Goal: Task Accomplishment & Management: Manage account settings

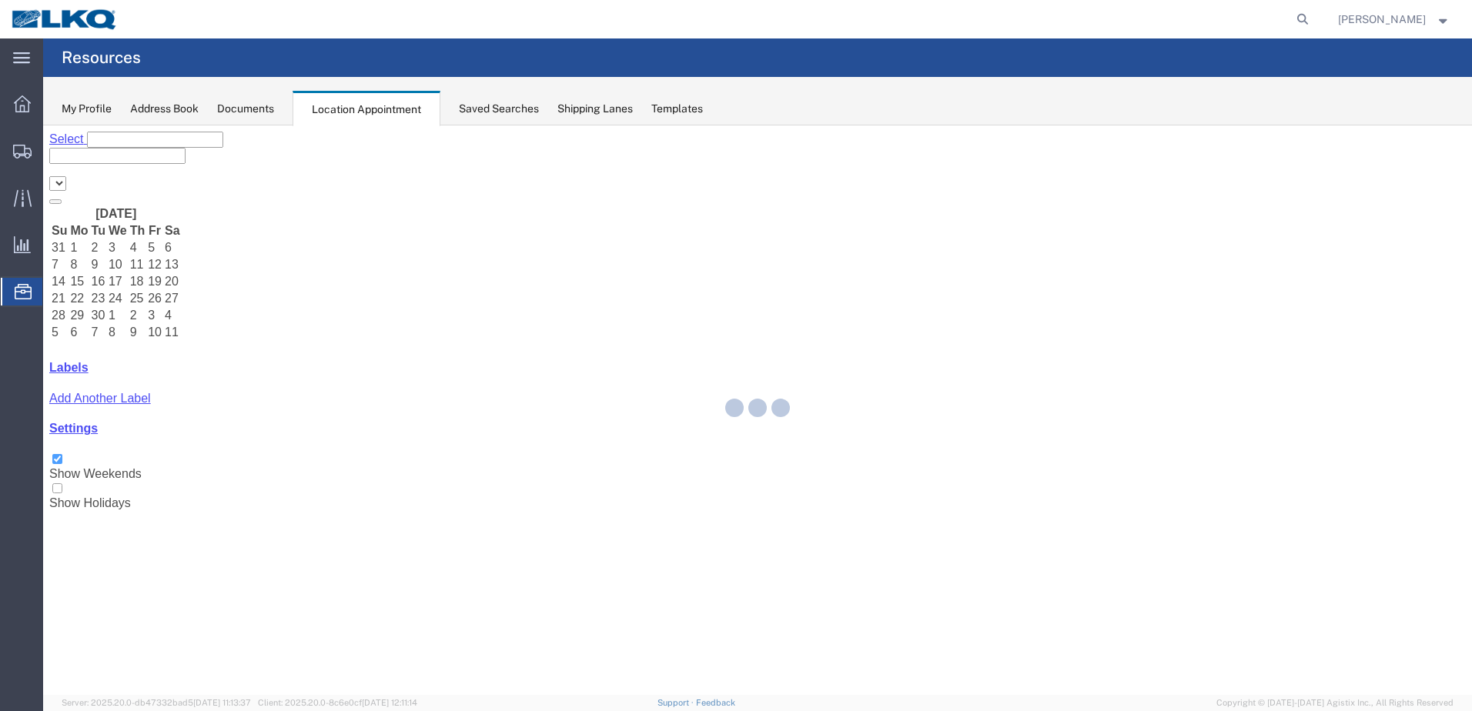
select select "28018"
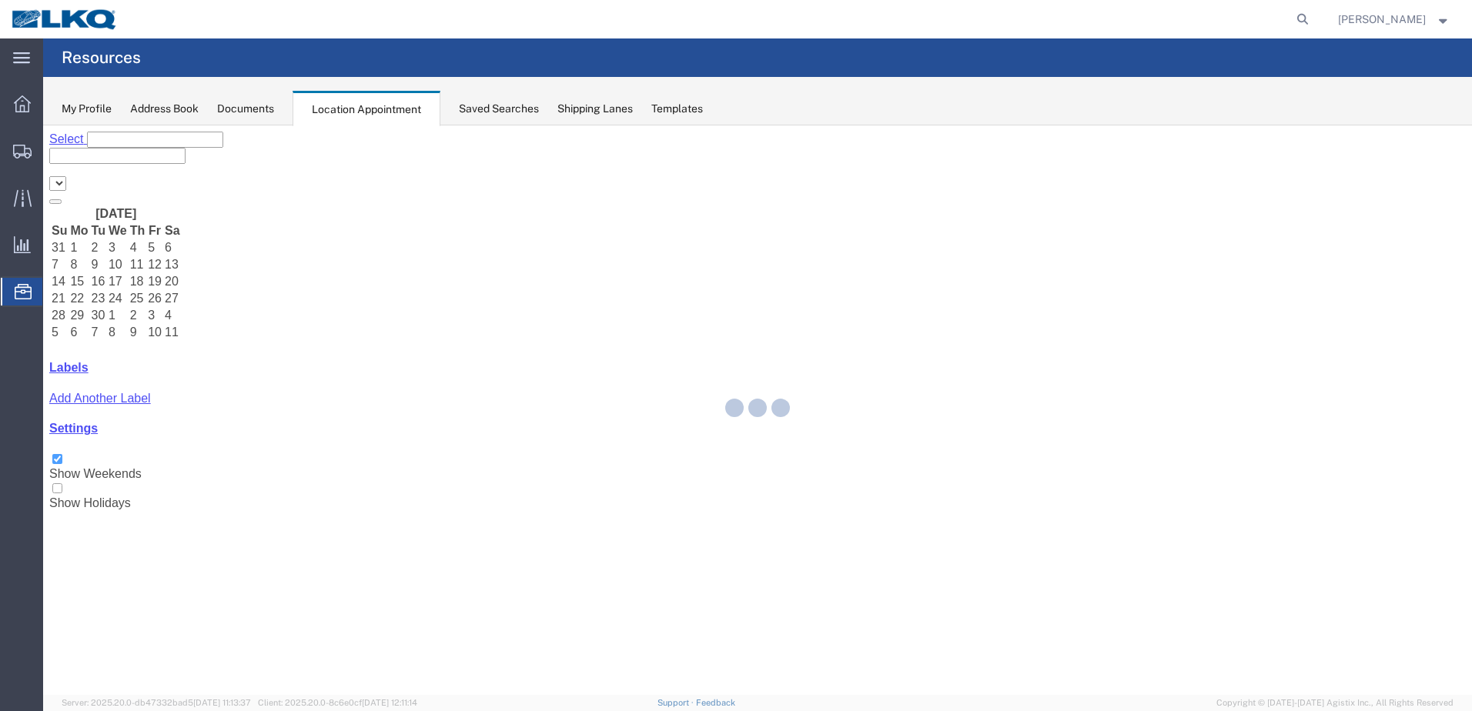
select select "28018"
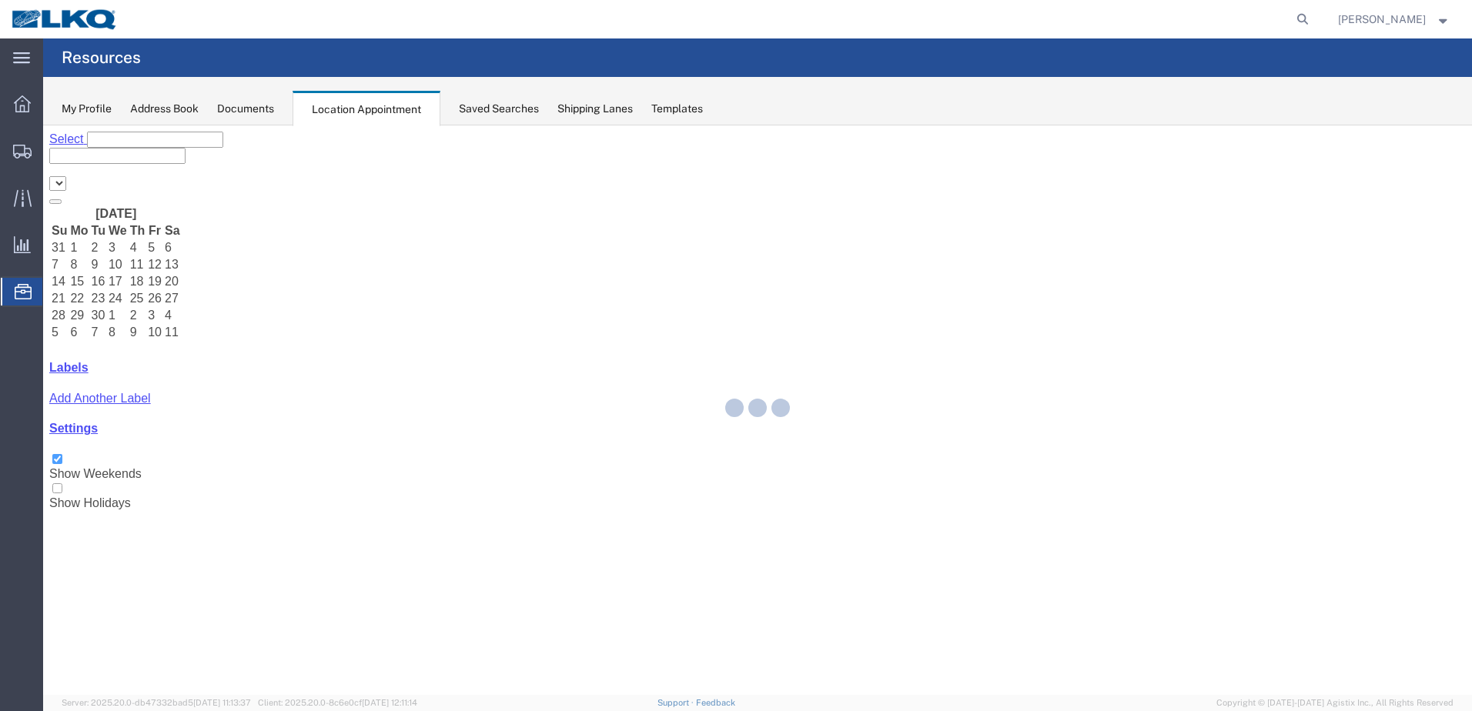
select select "28018"
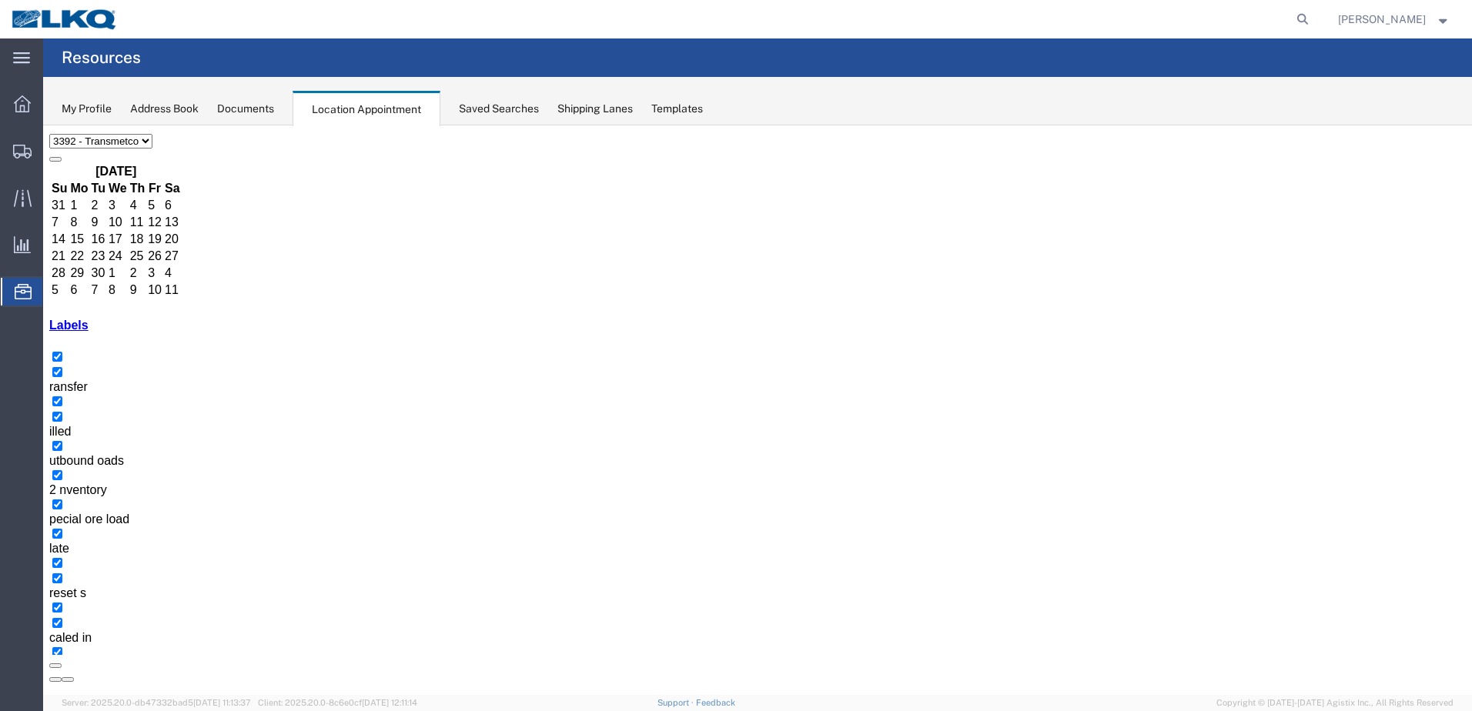
scroll to position [79, 0]
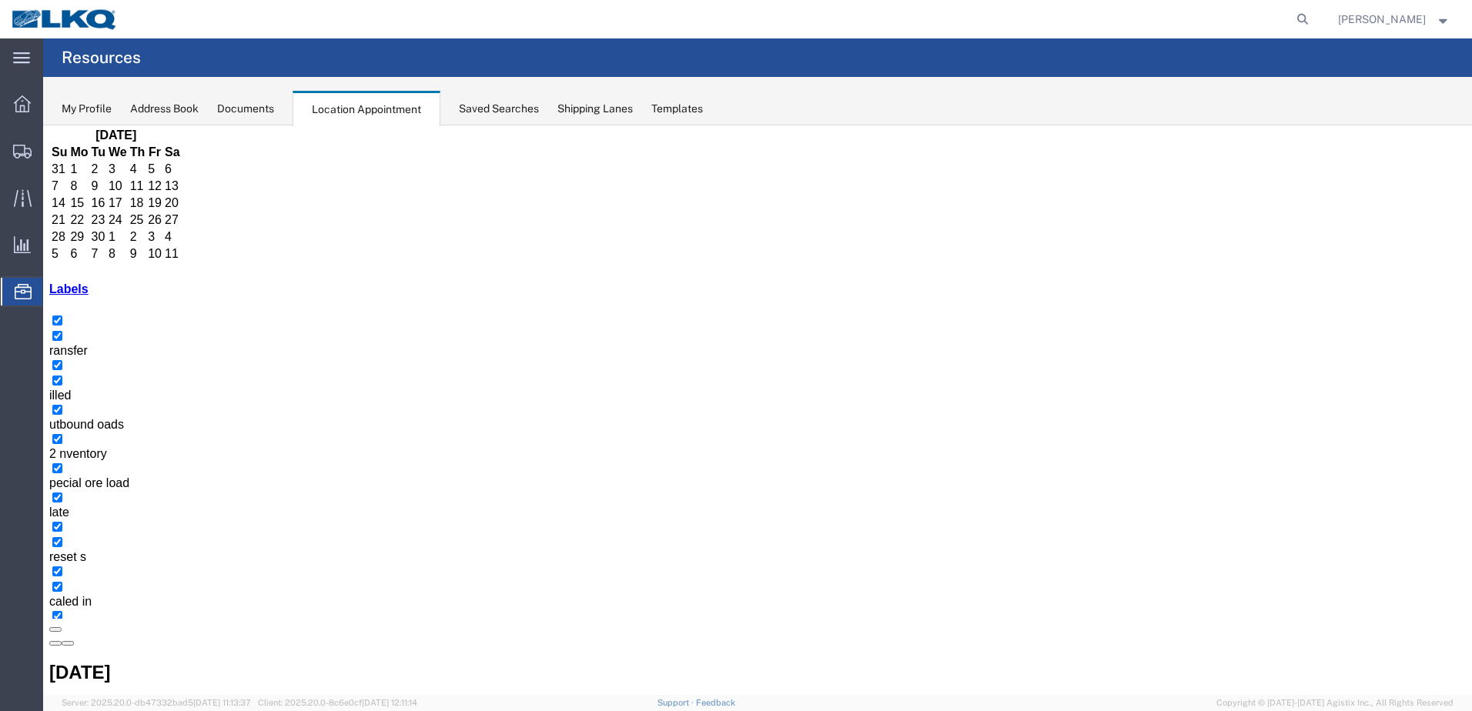
drag, startPoint x: 1088, startPoint y: 643, endPoint x: 1071, endPoint y: 632, distance: 19.4
select select "1"
select select "23"
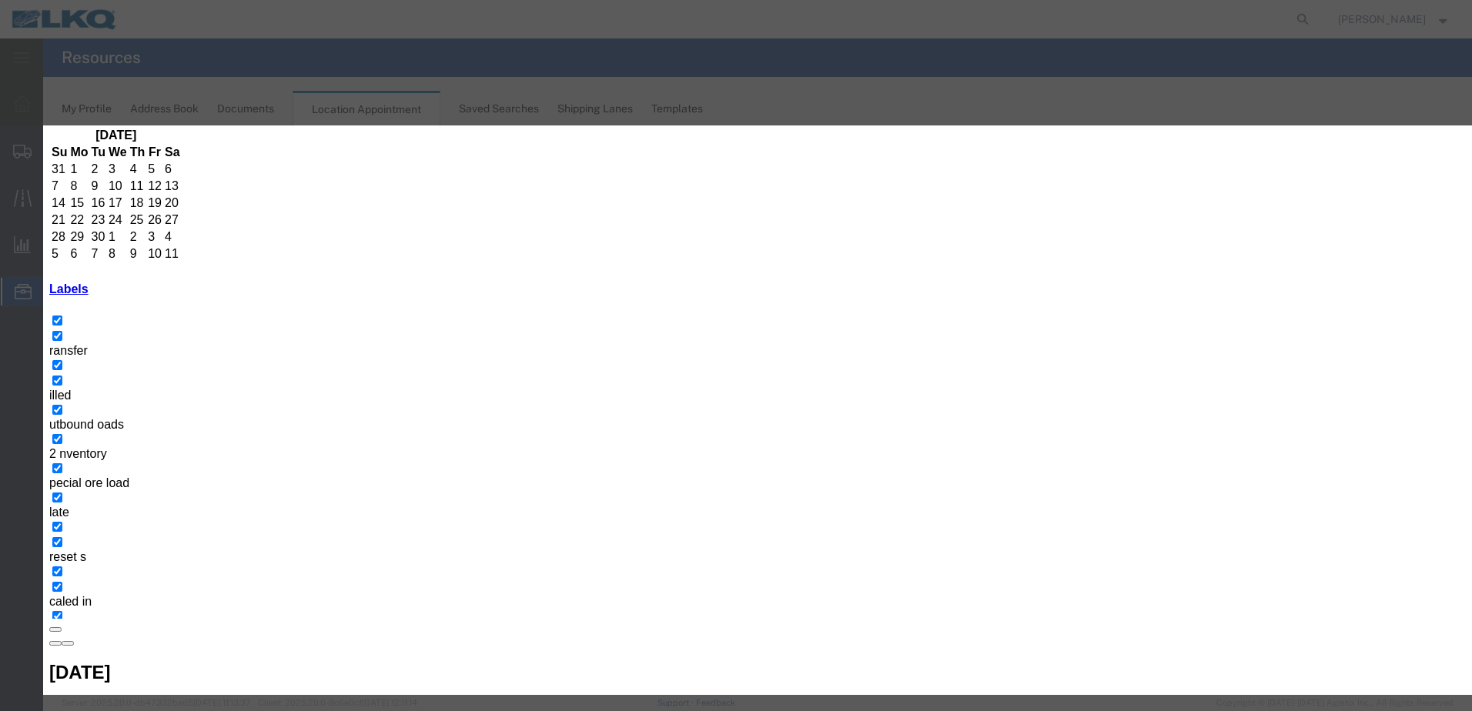
type input "1:00 pm"
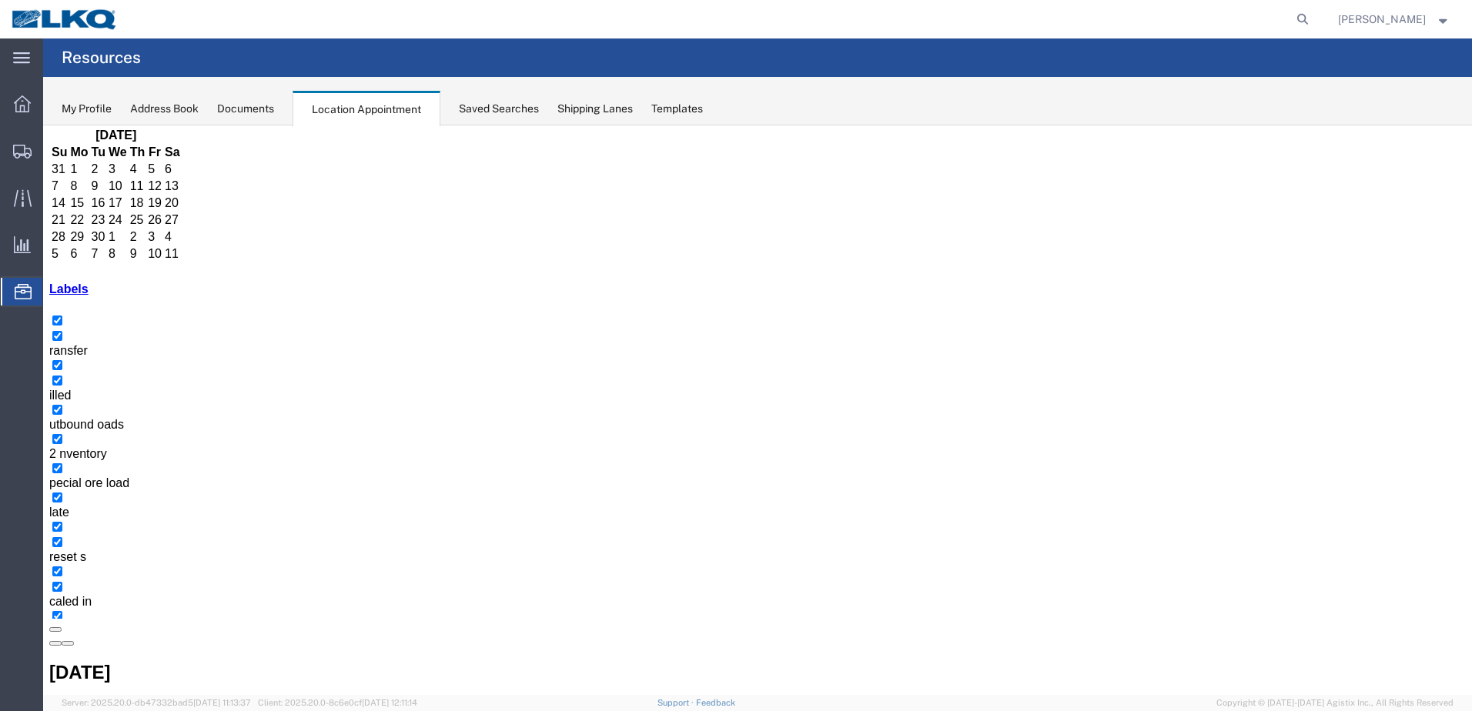
scroll to position [0, 0]
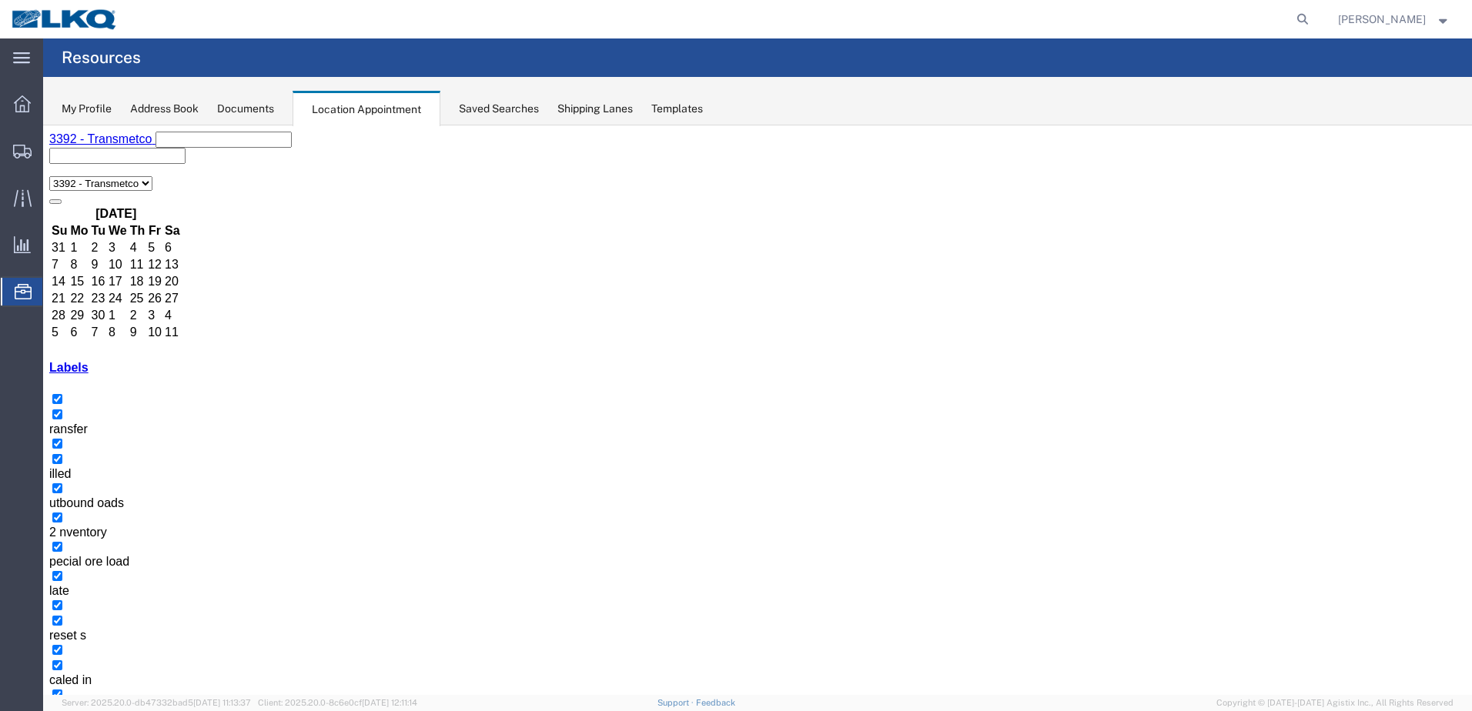
select select "1"
select select "23"
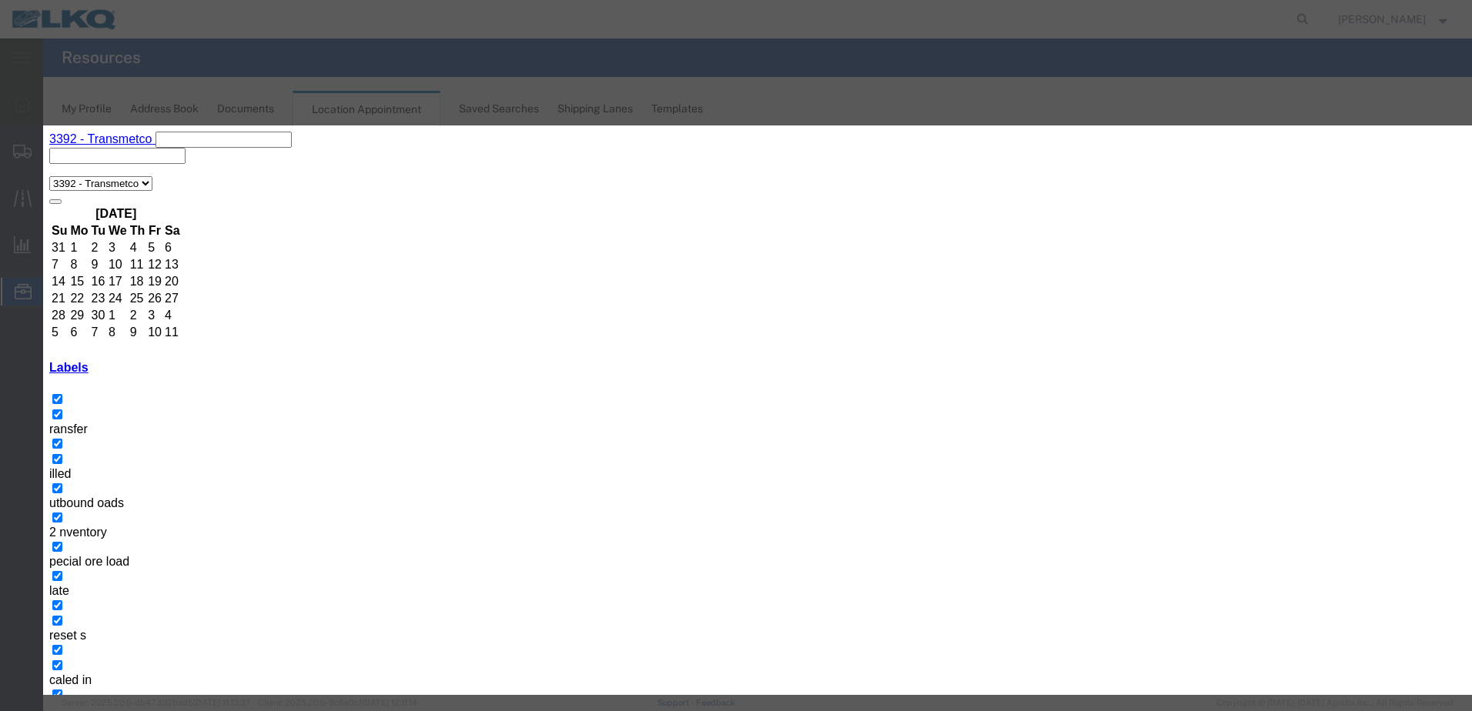
drag, startPoint x: 791, startPoint y: 279, endPoint x: 799, endPoint y: 279, distance: 8.5
type input "1:00 pm"
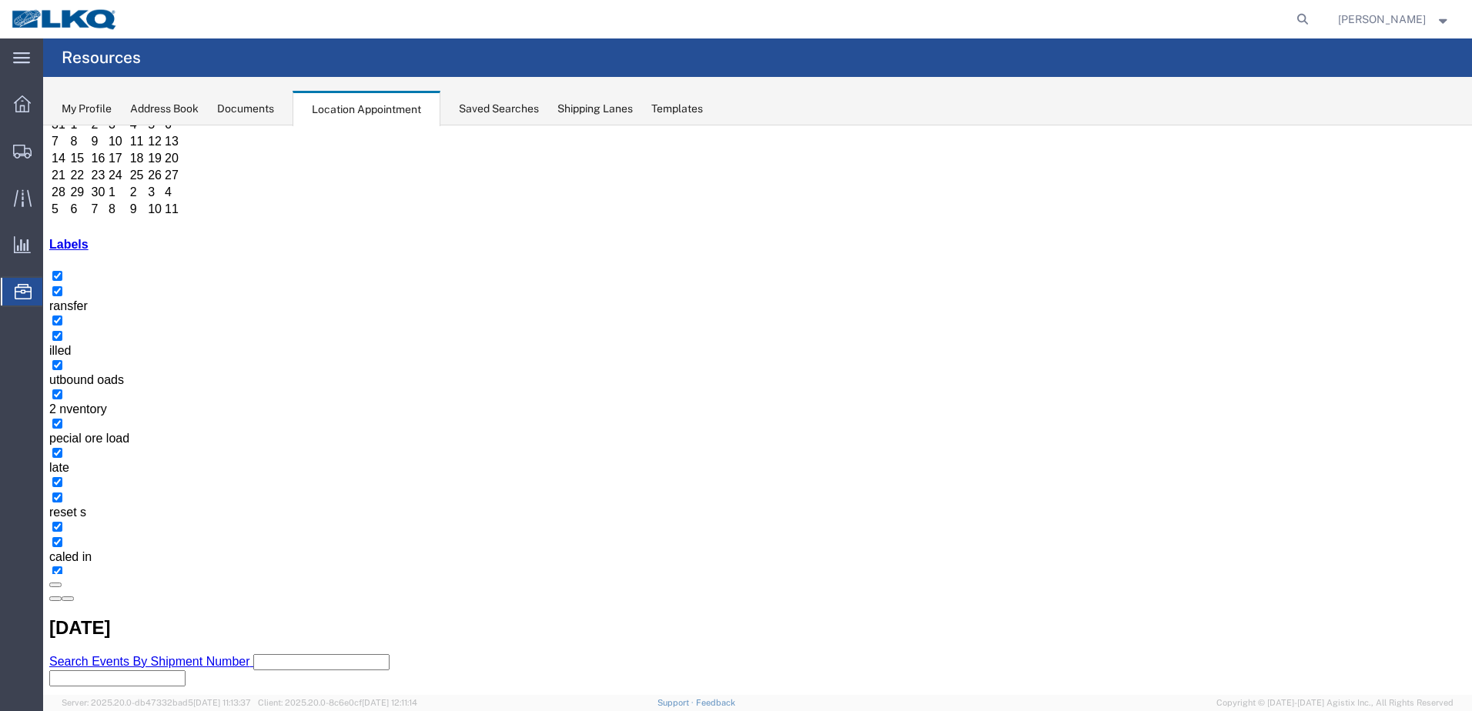
scroll to position [154, 0]
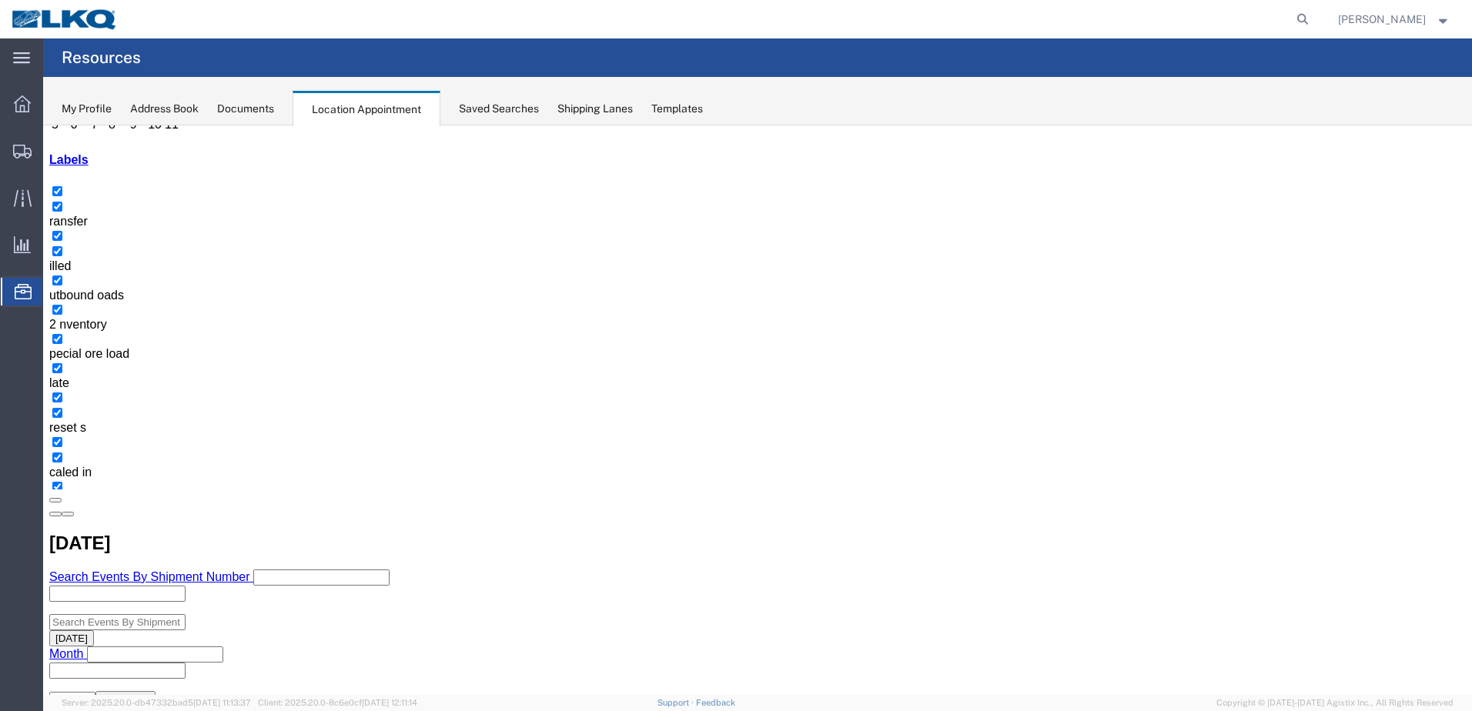
scroll to position [215, 0]
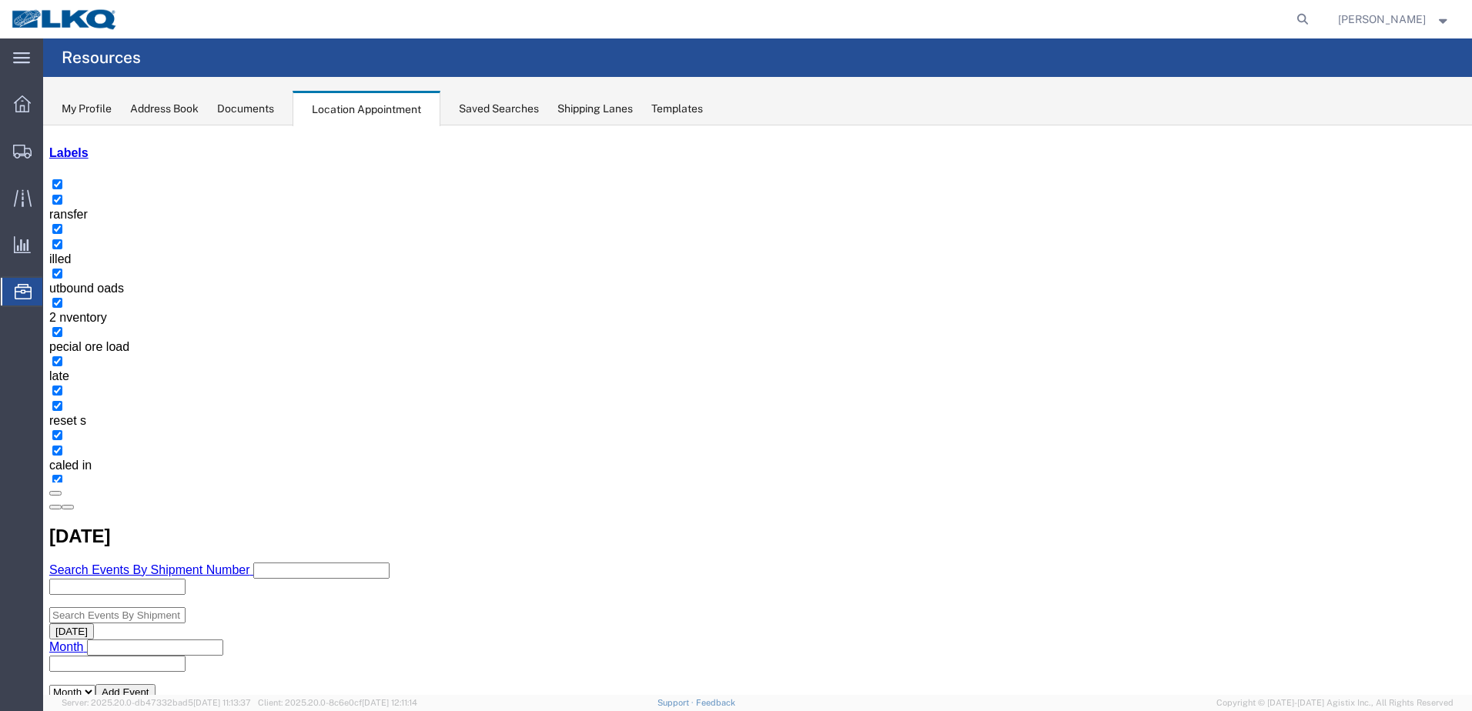
select select "1"
select select
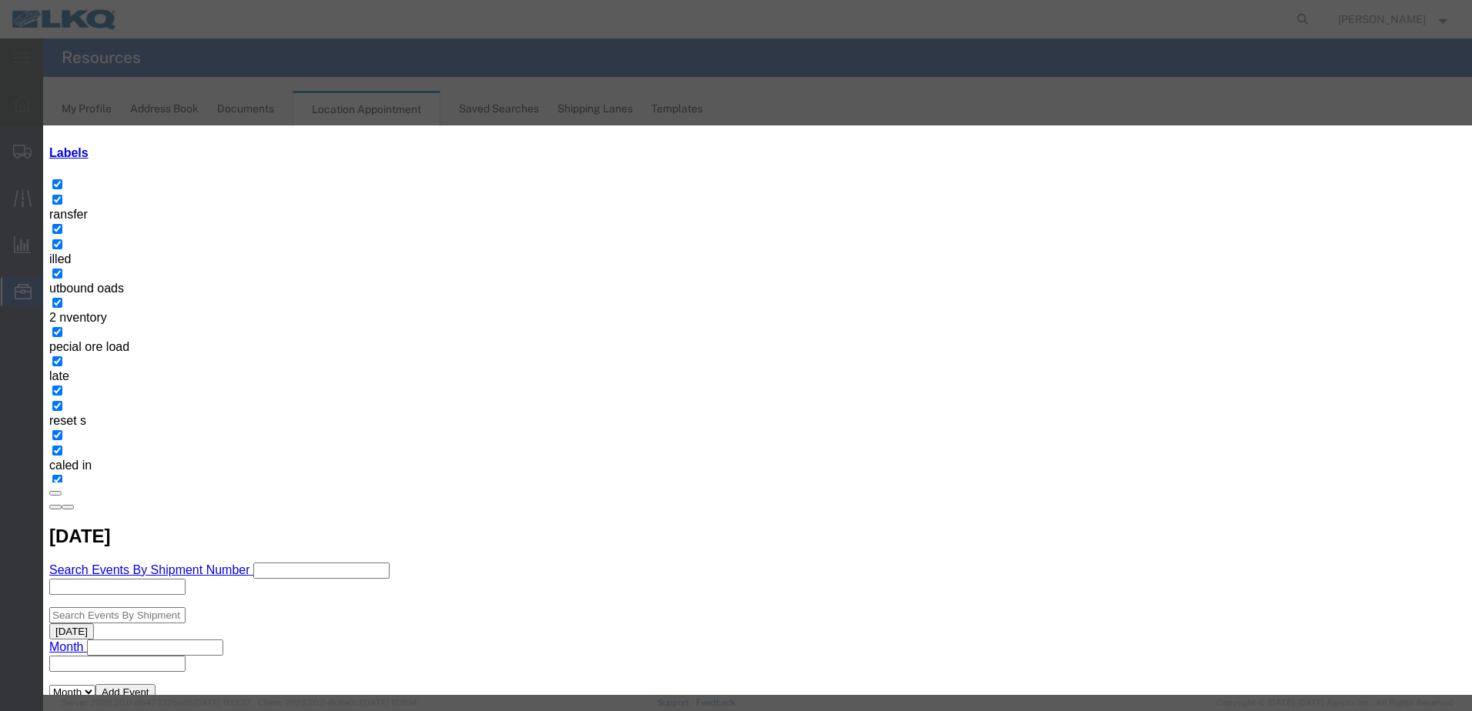
type input "T31674 - Scrap International - Skidded"
type input "9:00 a"
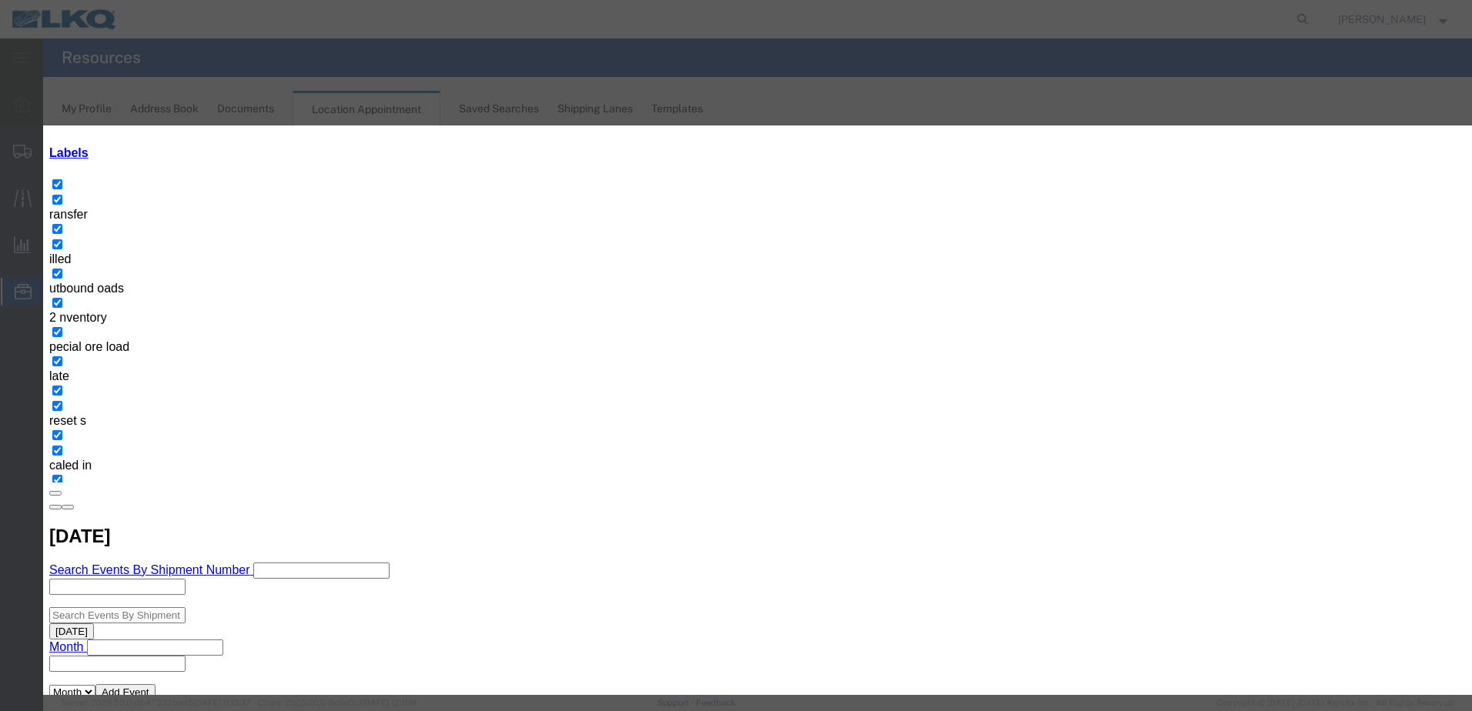
type input "th"
select select "23"
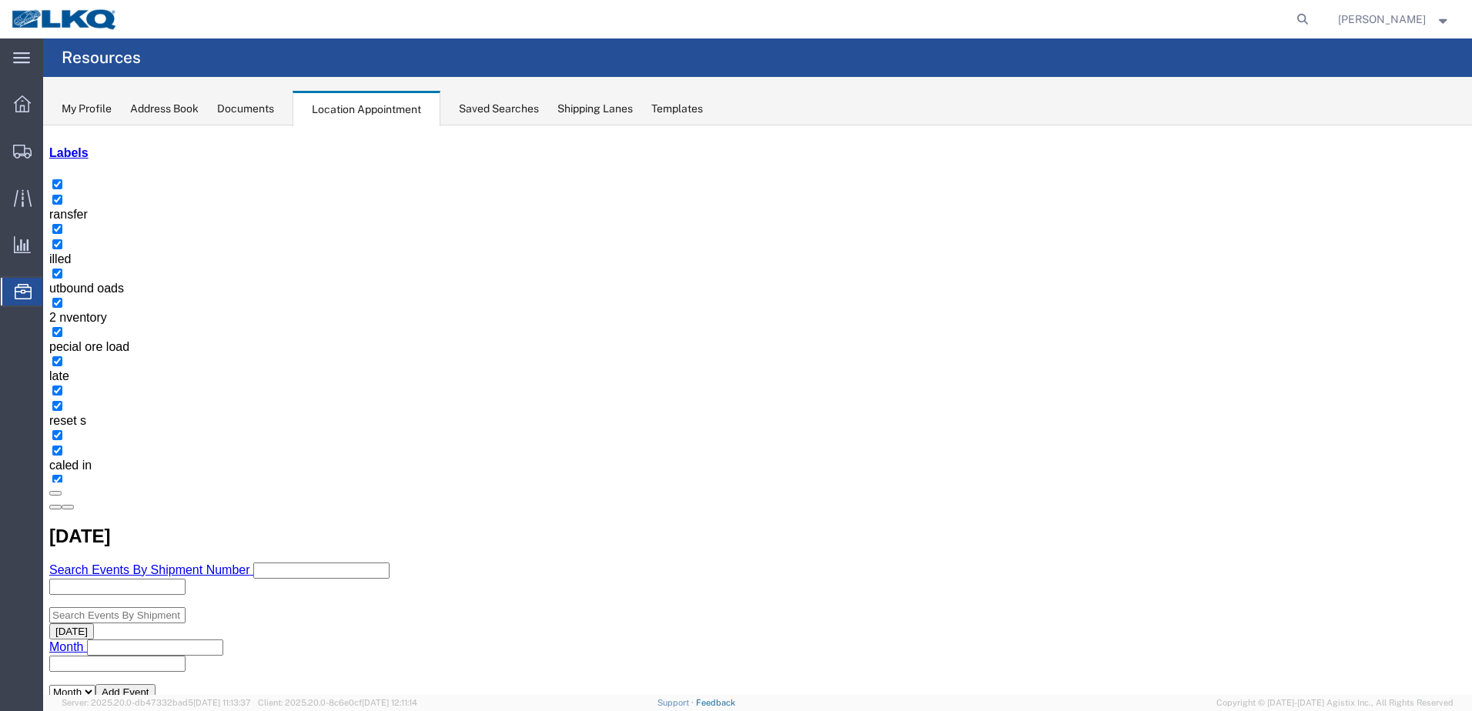
scroll to position [0, 0]
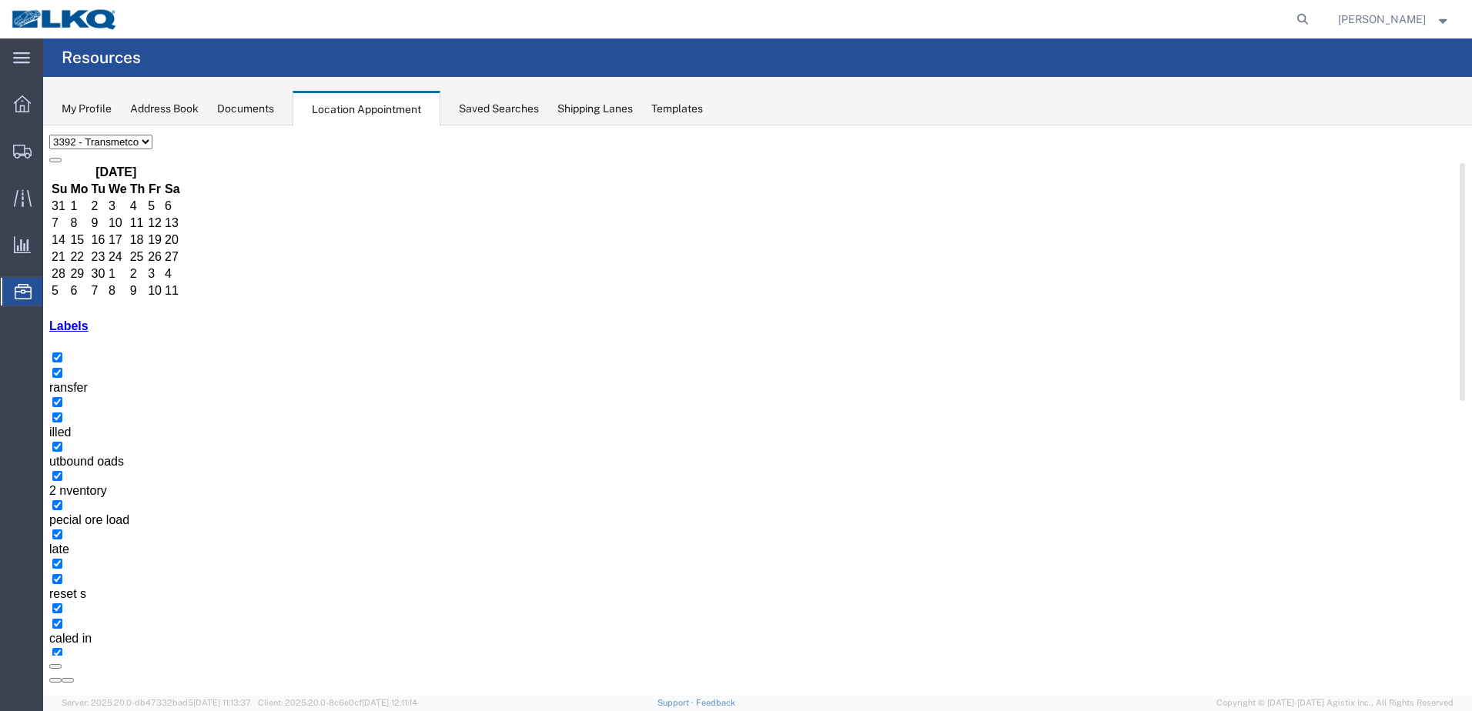
scroll to position [79, 0]
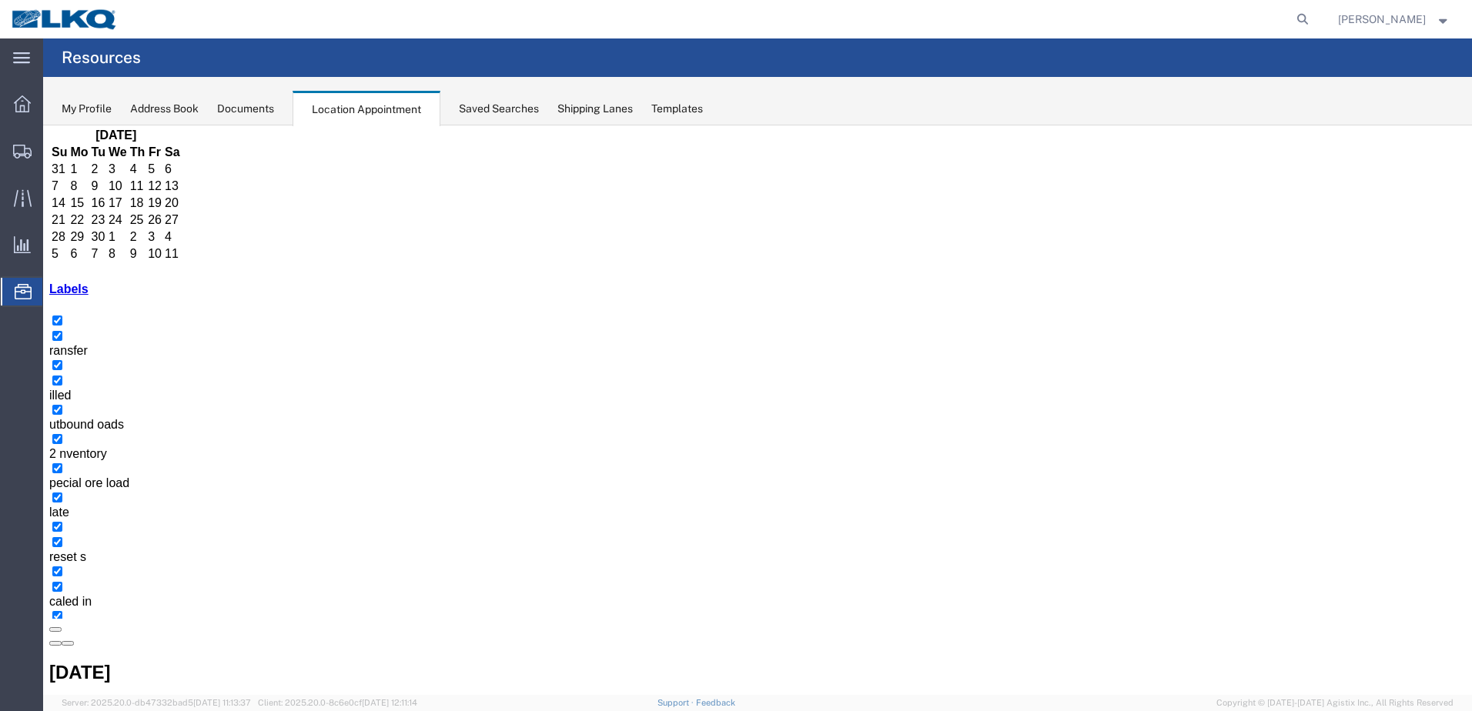
drag, startPoint x: 322, startPoint y: 459, endPoint x: 333, endPoint y: 486, distance: 30.0
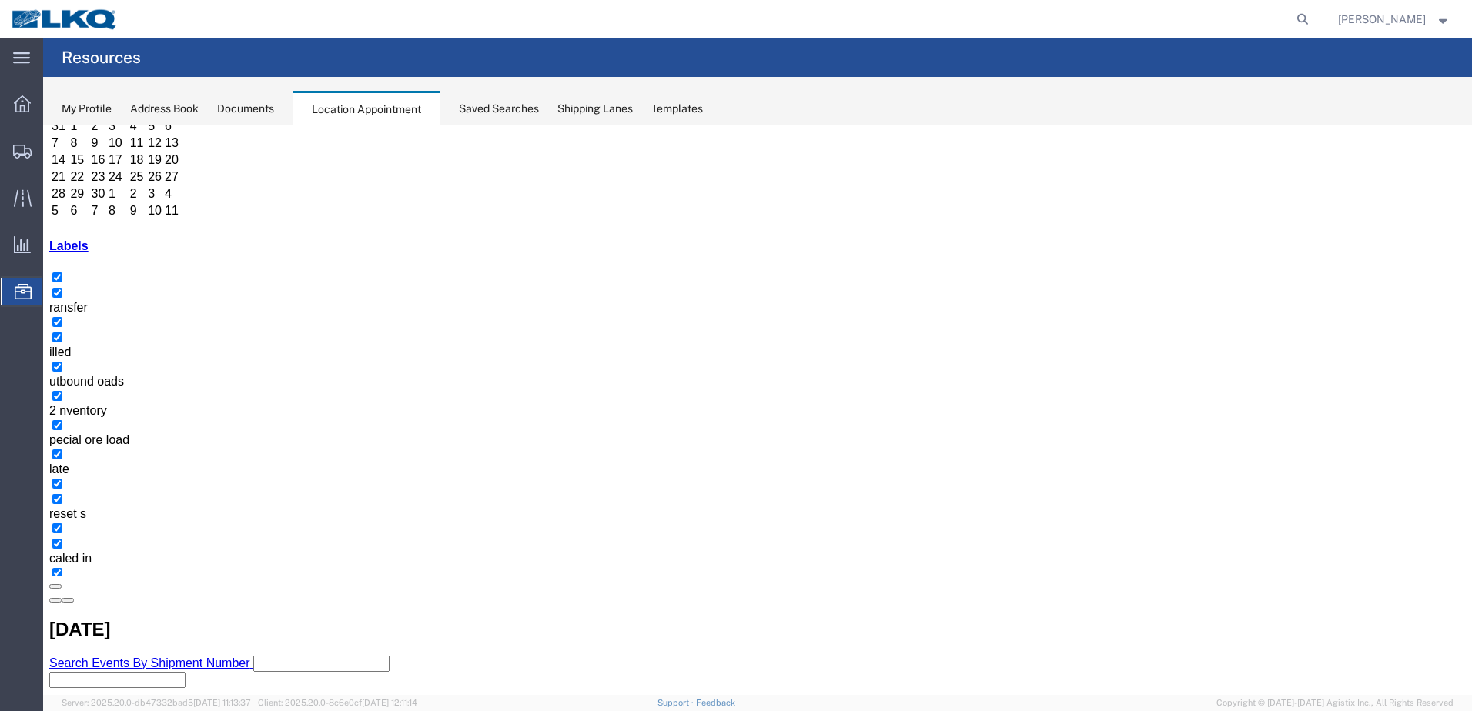
scroll to position [165, 0]
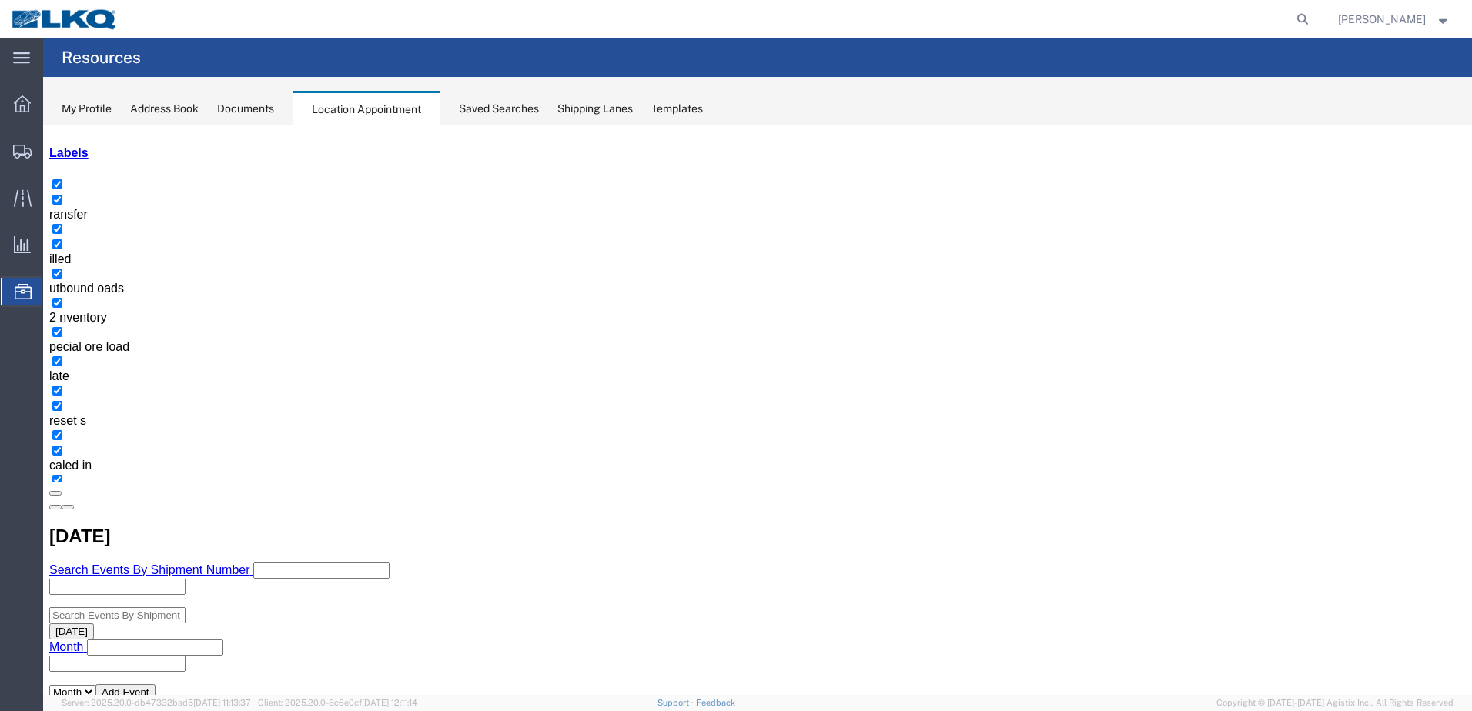
scroll to position [61, 0]
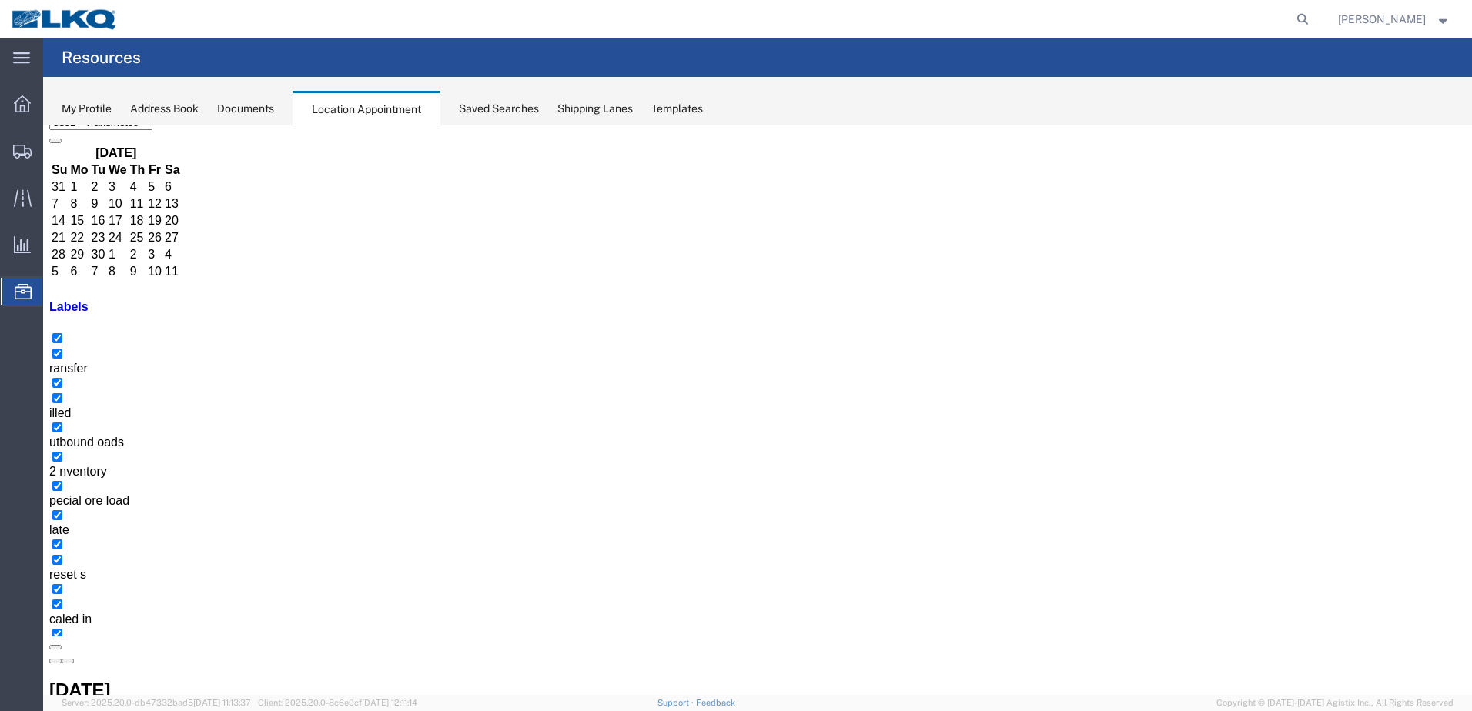
select select "1"
select select "40"
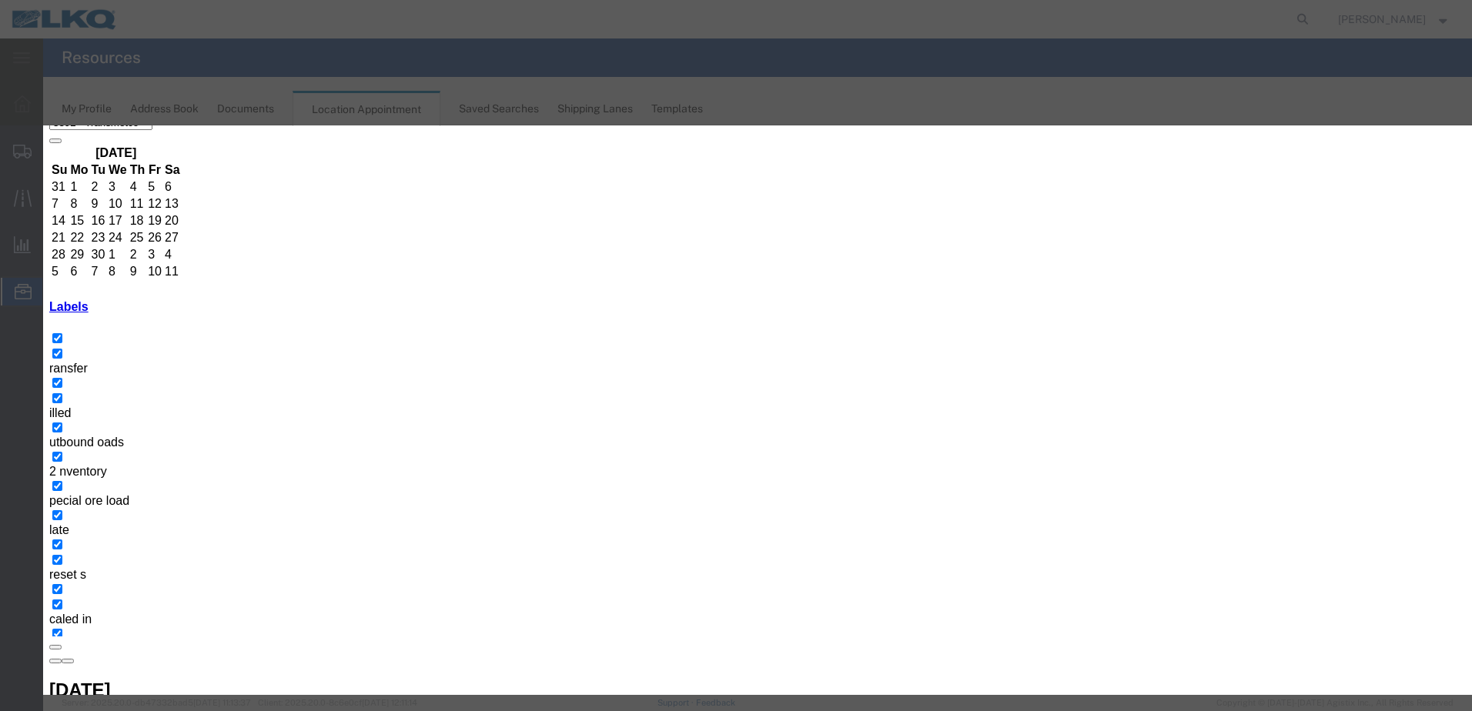
select select
drag, startPoint x: 578, startPoint y: 229, endPoint x: 521, endPoint y: 247, distance: 59.9
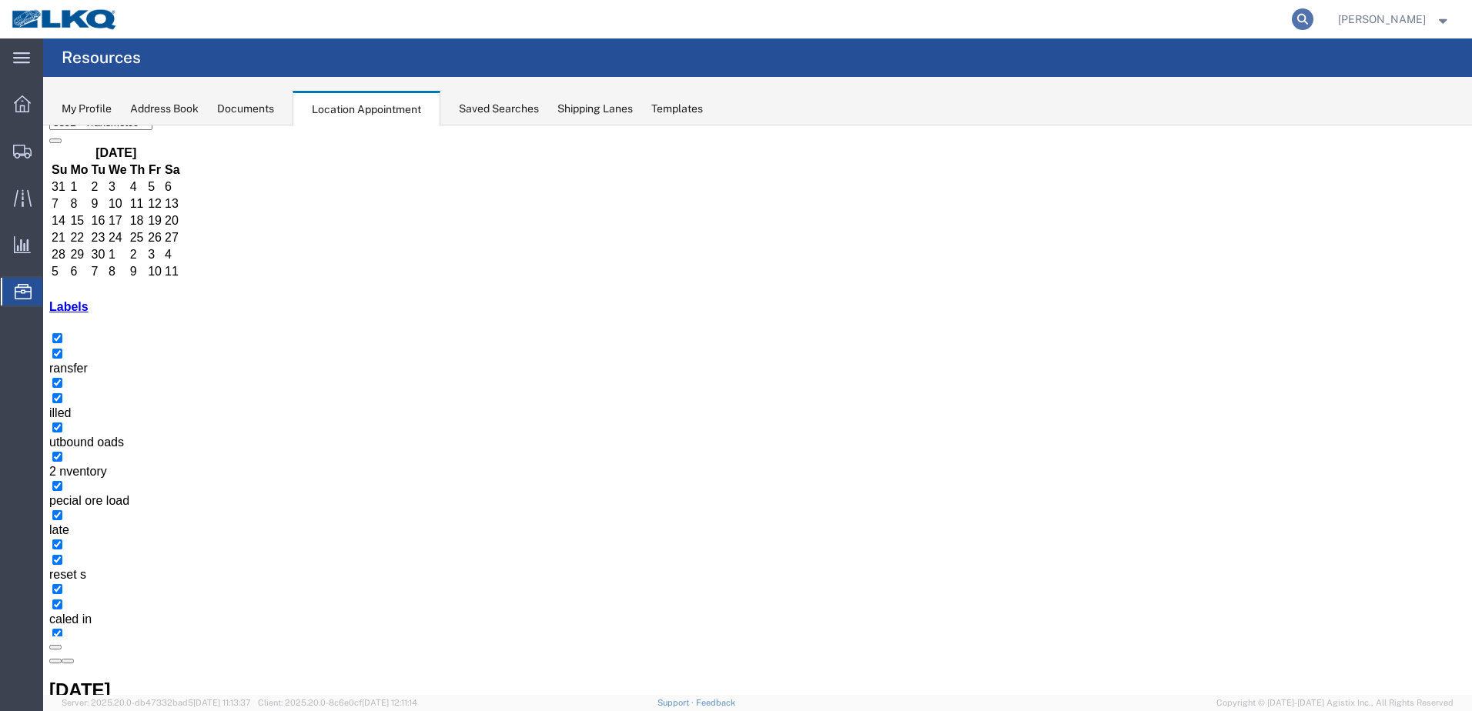
click at [1313, 22] on icon at bounding box center [1303, 19] width 22 height 22
click at [1177, 20] on input "search" at bounding box center [1058, 19] width 468 height 37
paste input "56837868"
type input "56837868"
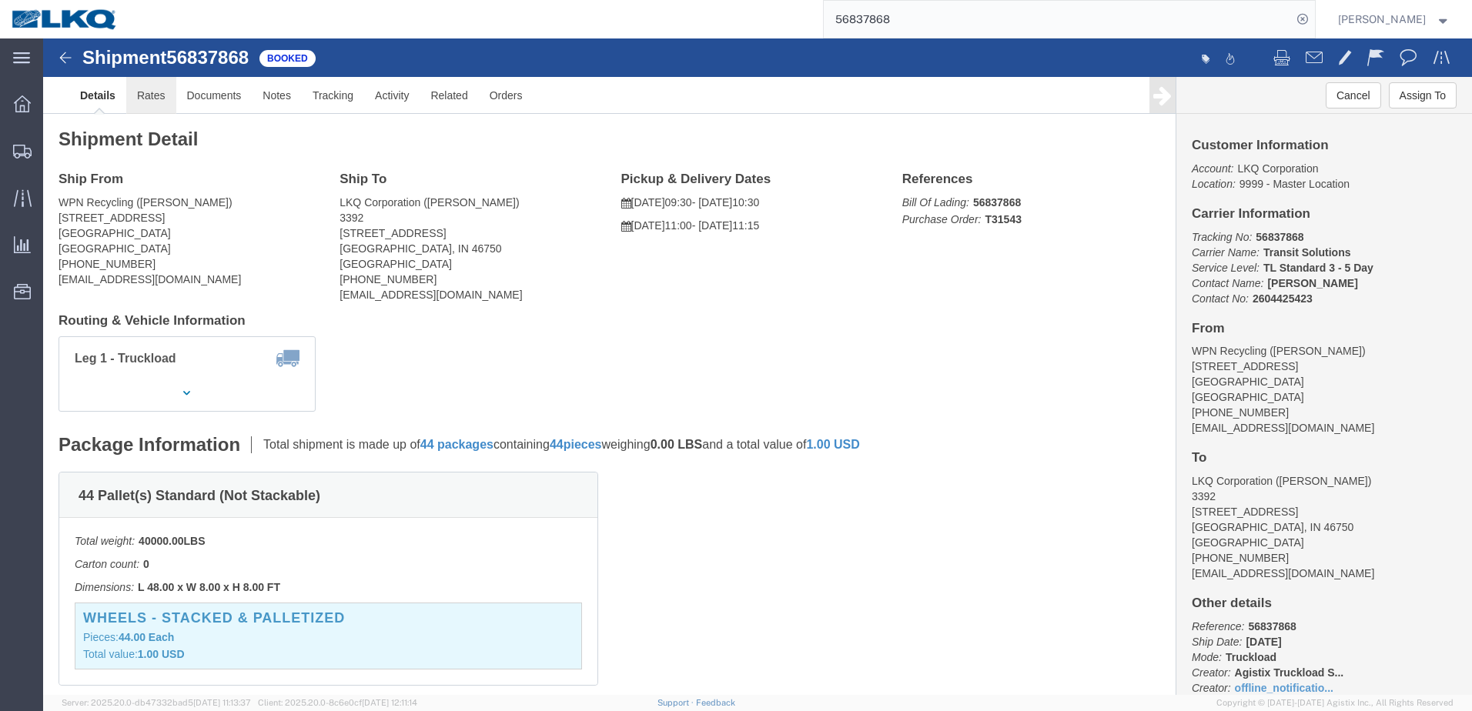
click link "Rates"
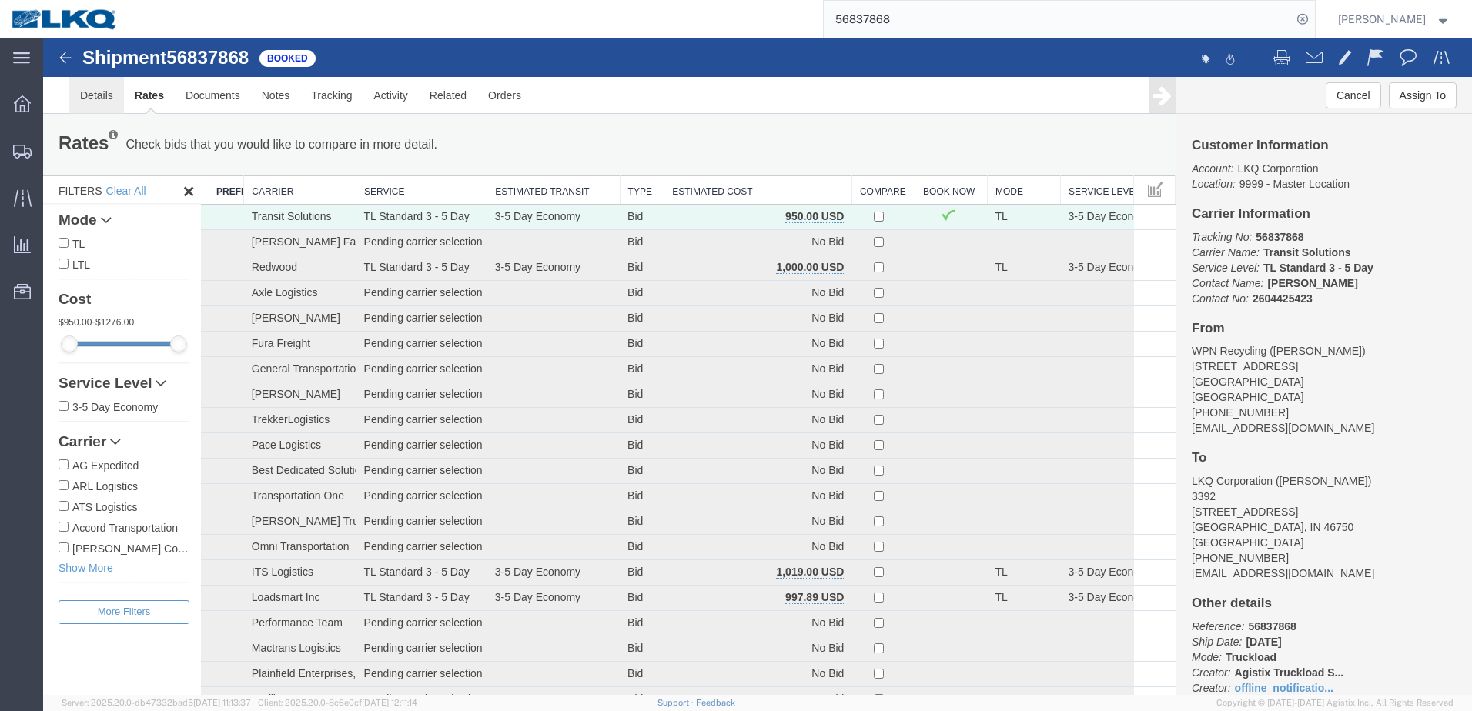
click at [81, 92] on link "Details" at bounding box center [96, 95] width 55 height 37
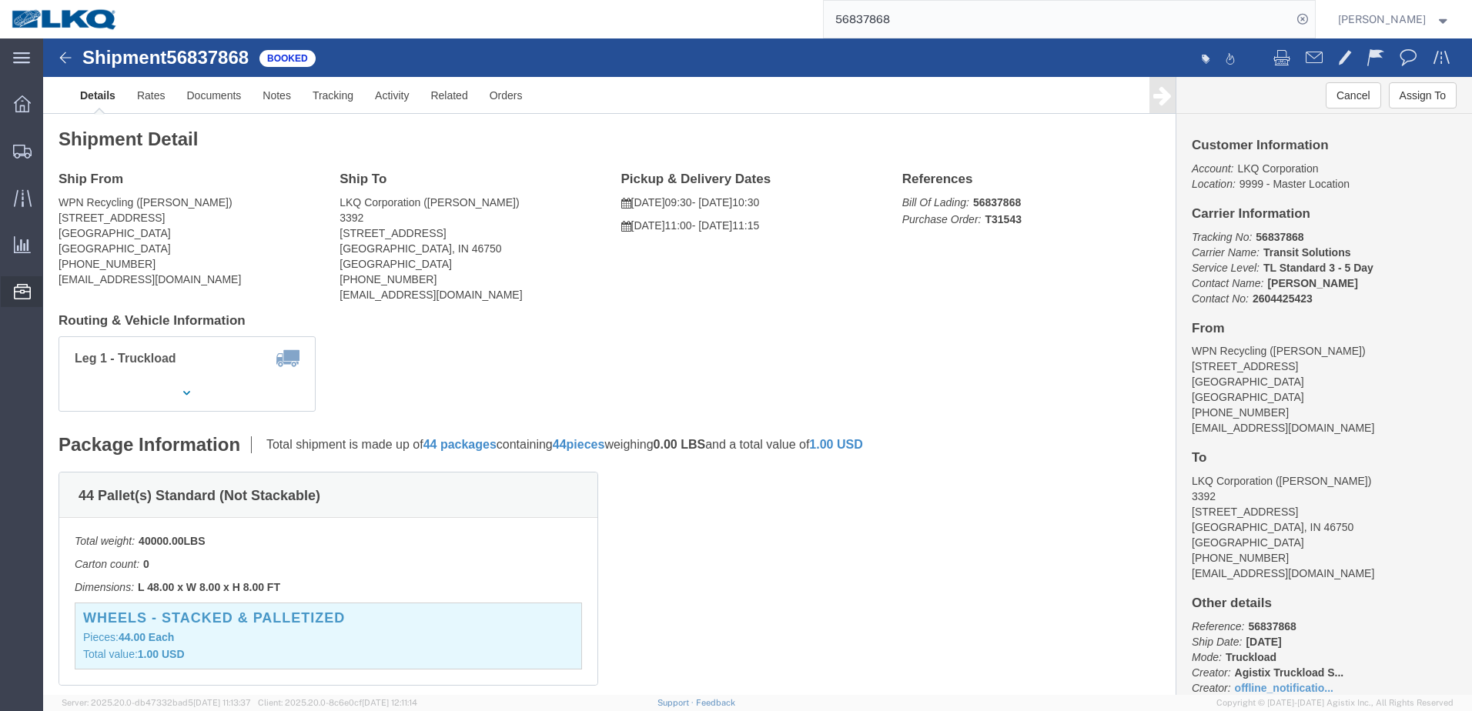
click at [18, 291] on icon at bounding box center [22, 291] width 17 height 15
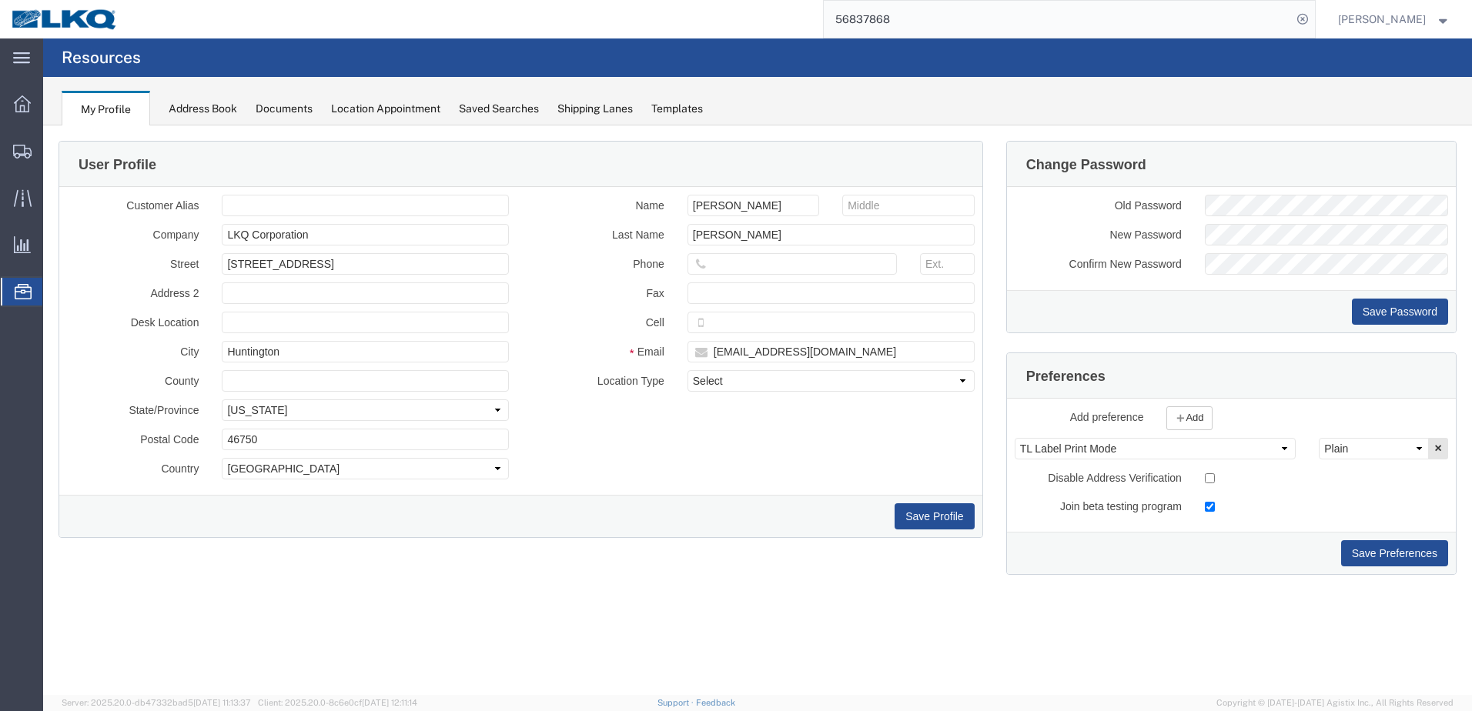
click at [212, 99] on div "My Profile Address Book Documents Location Appointment Saved Searches Shipping …" at bounding box center [757, 101] width 1429 height 48
click at [205, 111] on div "Address Book" at bounding box center [203, 109] width 69 height 16
click at [380, 99] on div "My Profile Address Book Documents Location Appointment Saved Searches Shipping …" at bounding box center [757, 101] width 1429 height 48
click at [380, 110] on div "Location Appointment" at bounding box center [385, 109] width 109 height 16
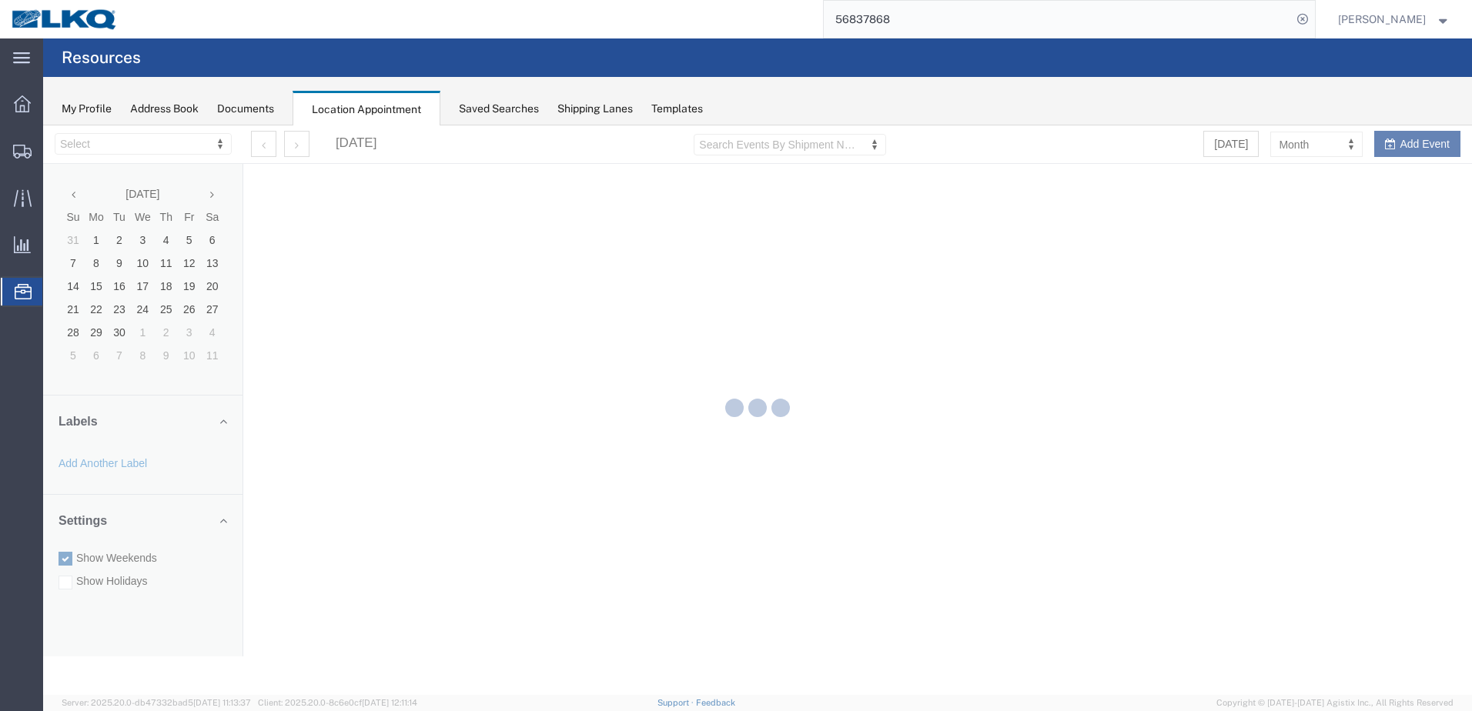
select select "28018"
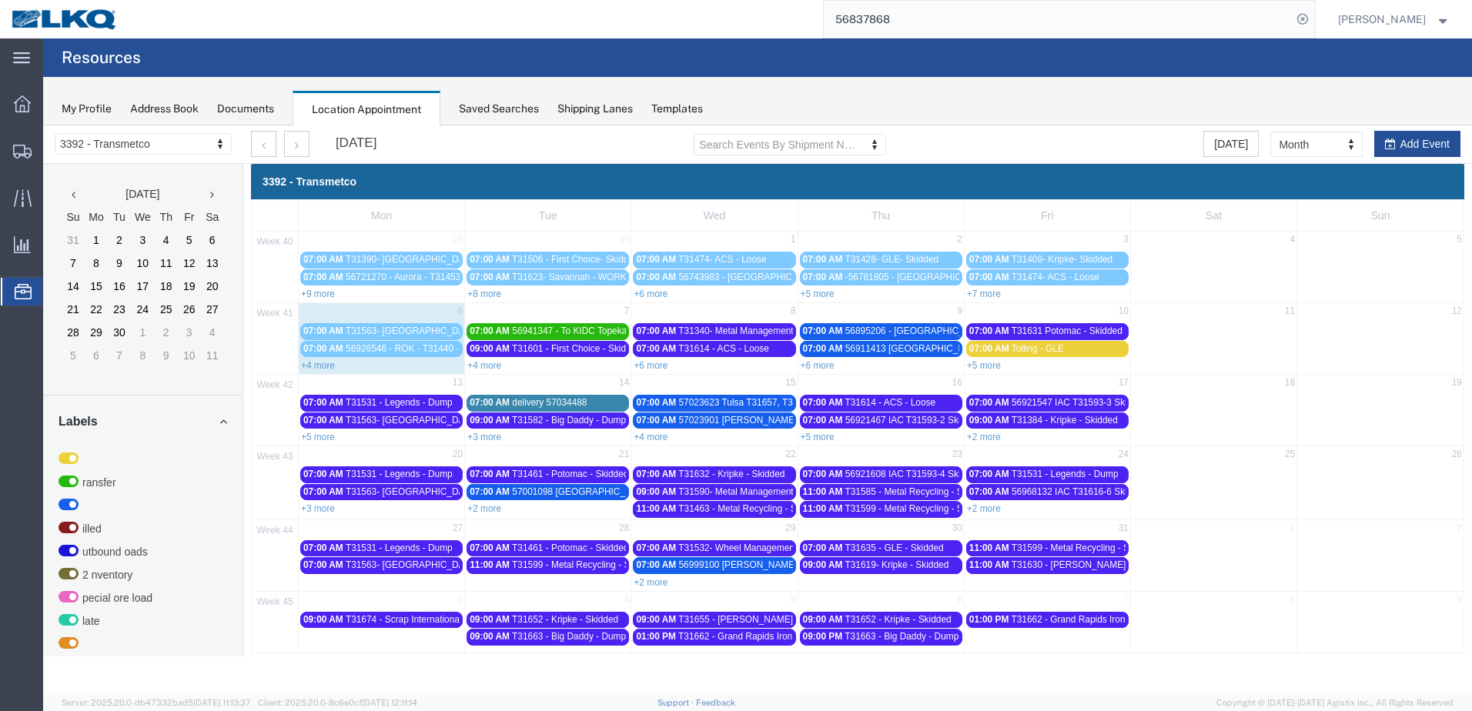
drag, startPoint x: 299, startPoint y: 32, endPoint x: 510, endPoint y: 55, distance: 212.1
click at [510, 55] on agx-page-header "Resources" at bounding box center [757, 57] width 1429 height 38
click at [329, 365] on link "+4 more" at bounding box center [318, 365] width 34 height 11
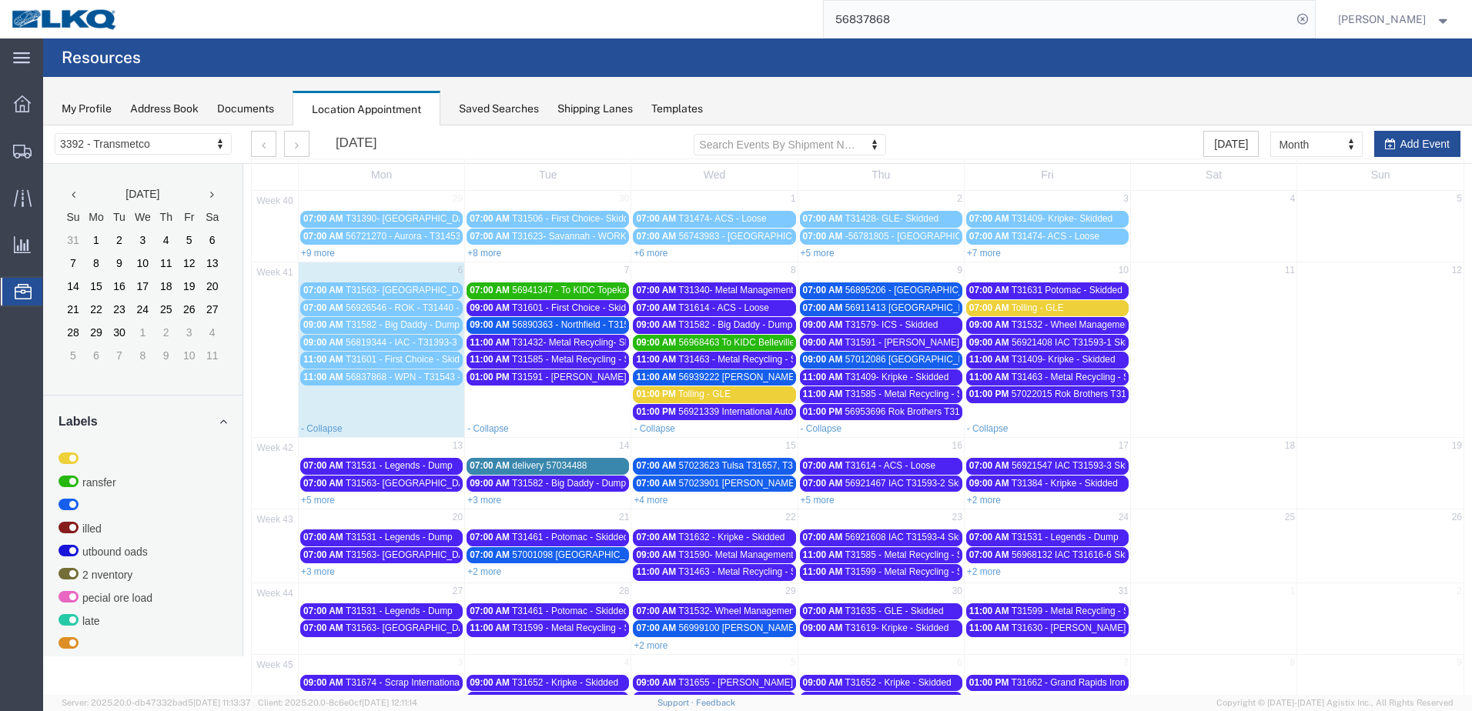
scroll to position [79, 0]
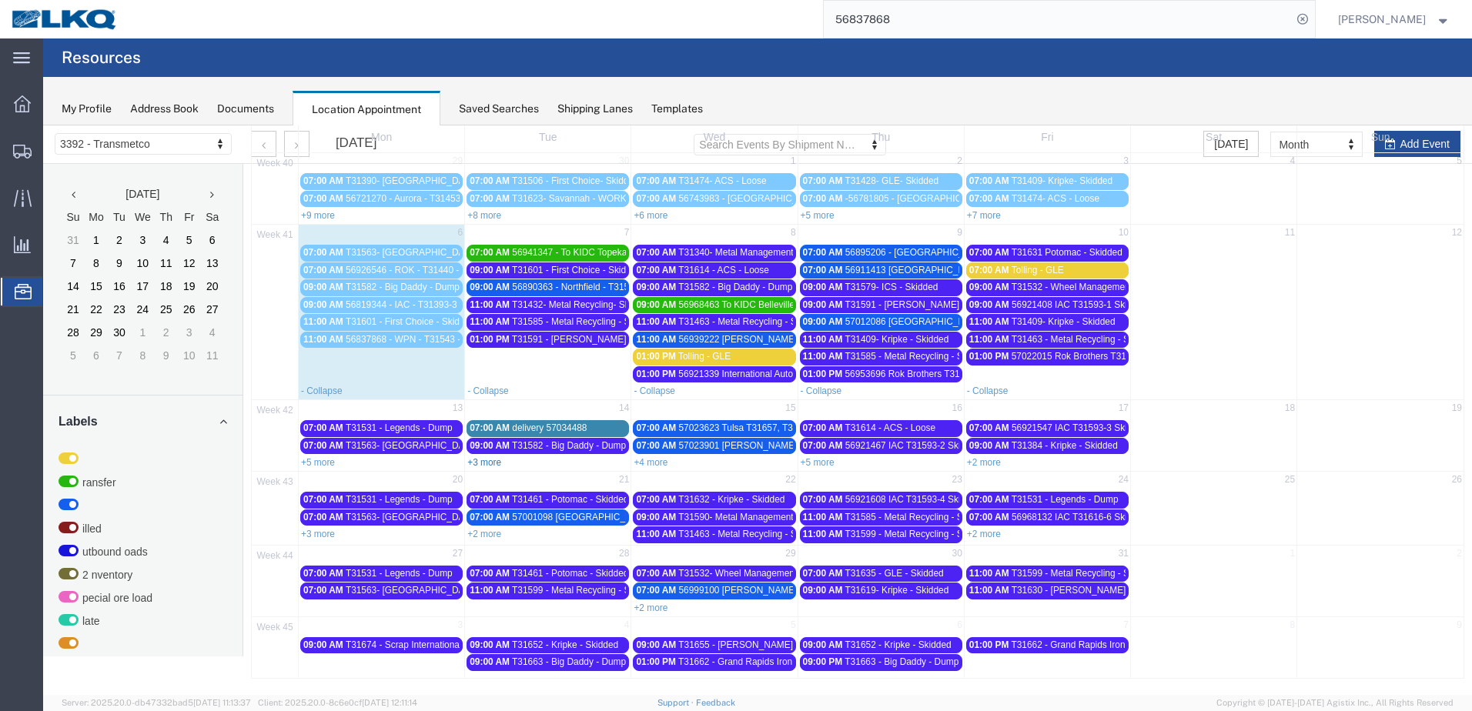
click at [474, 460] on link "+3 more" at bounding box center [484, 462] width 34 height 11
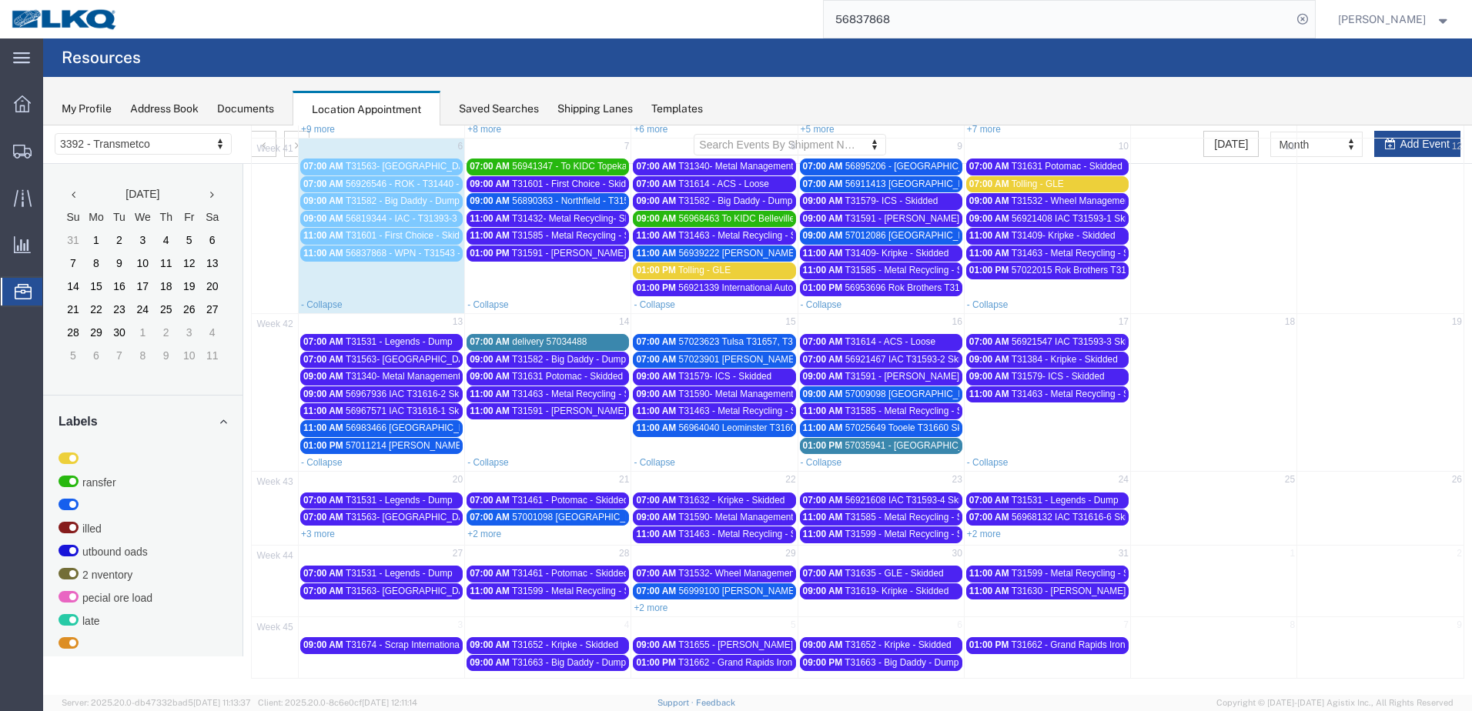
scroll to position [0, 0]
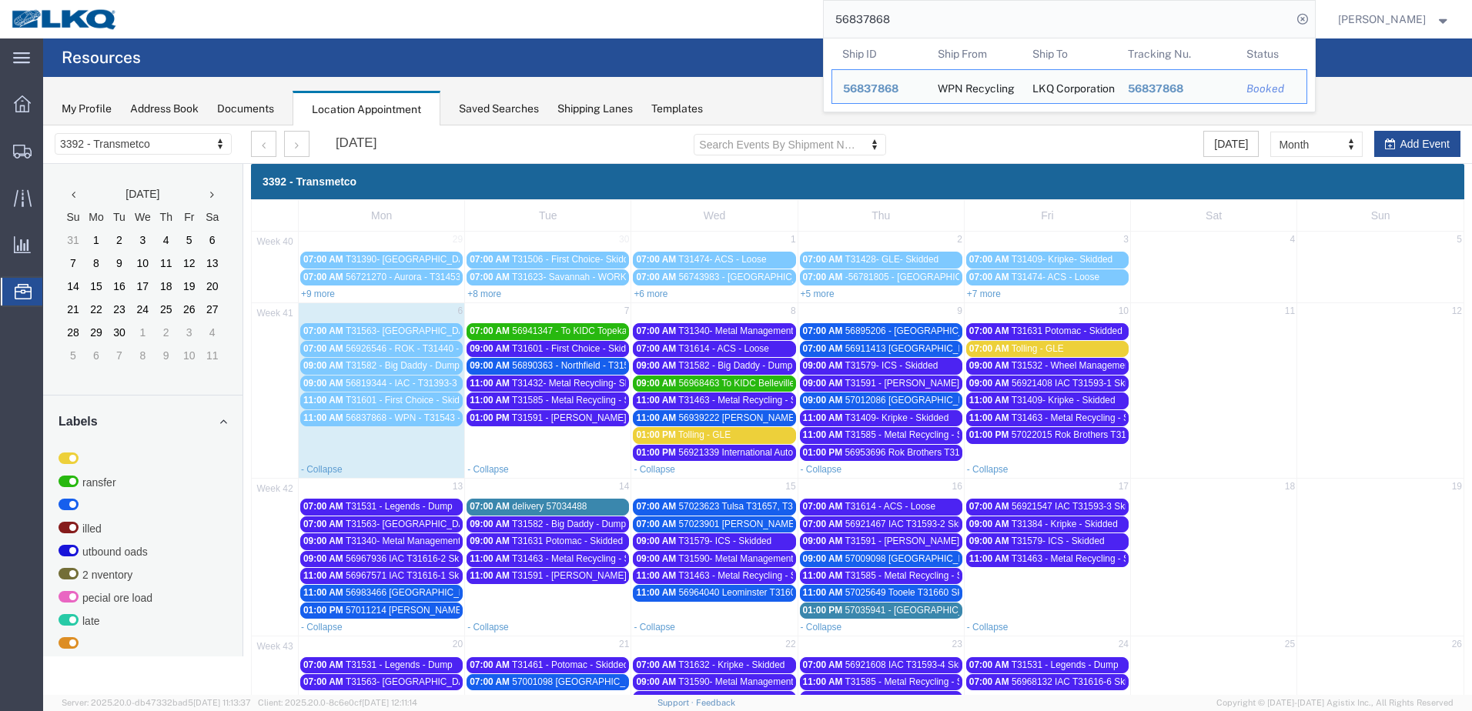
click at [1285, 23] on input "56837868" at bounding box center [1058, 19] width 468 height 37
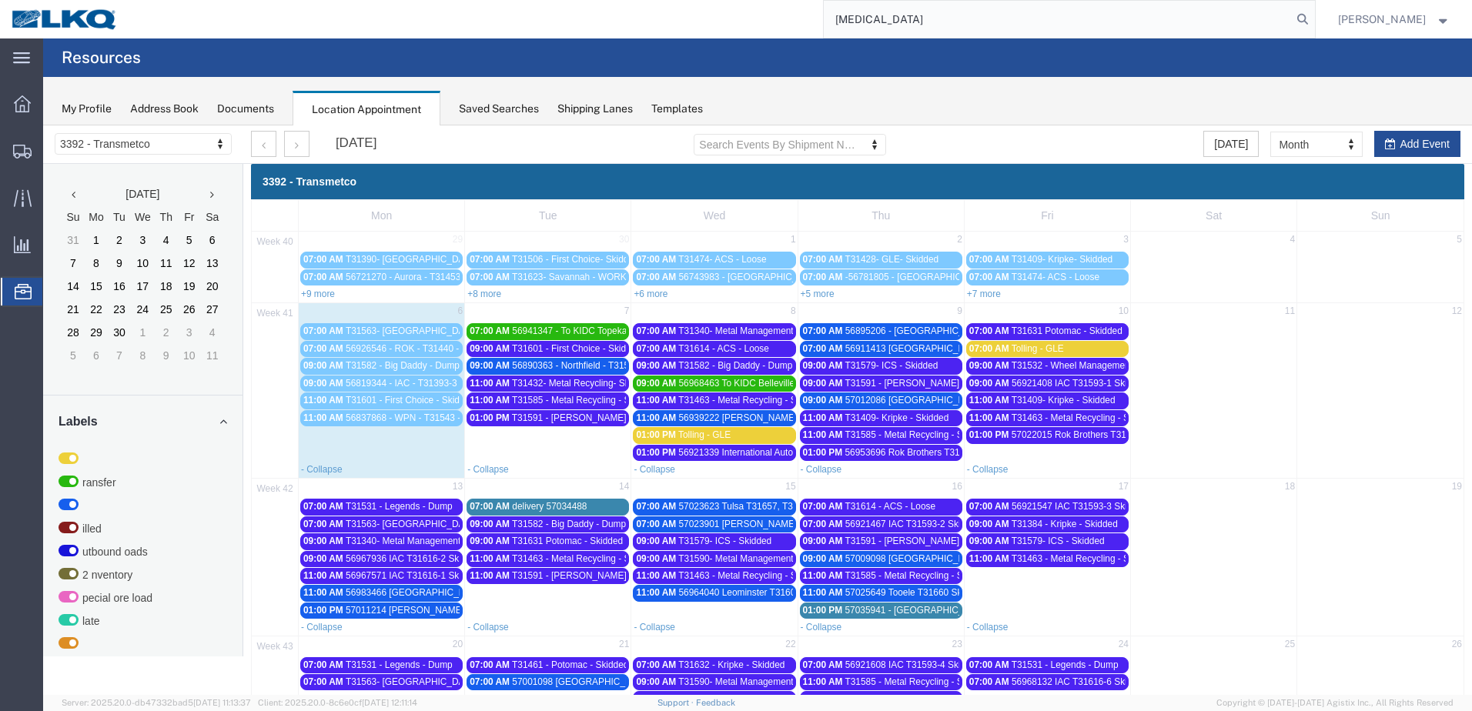
type input "t"
type input "t31409"
click at [657, 293] on link "+6 more" at bounding box center [651, 294] width 34 height 11
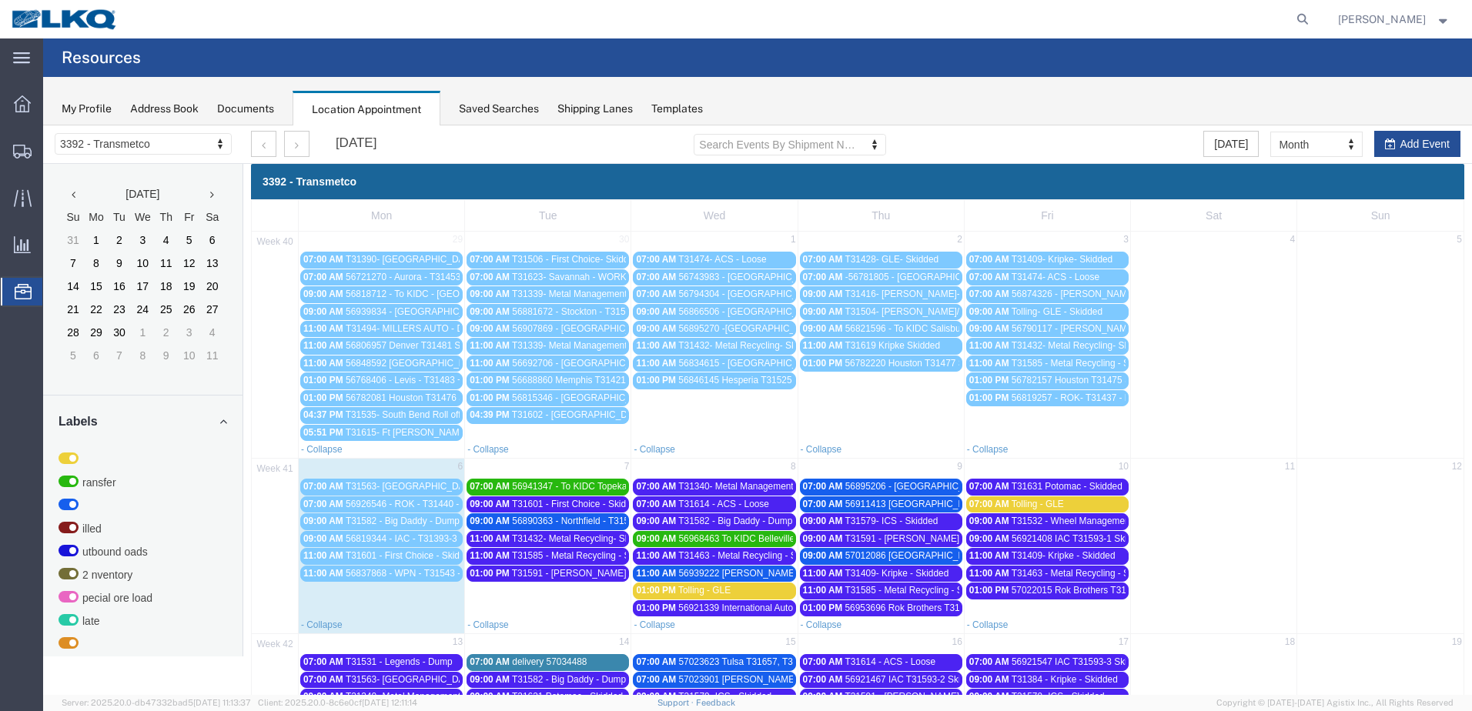
click at [864, 571] on span "T31409- Kripke - Skidded" at bounding box center [896, 573] width 104 height 11
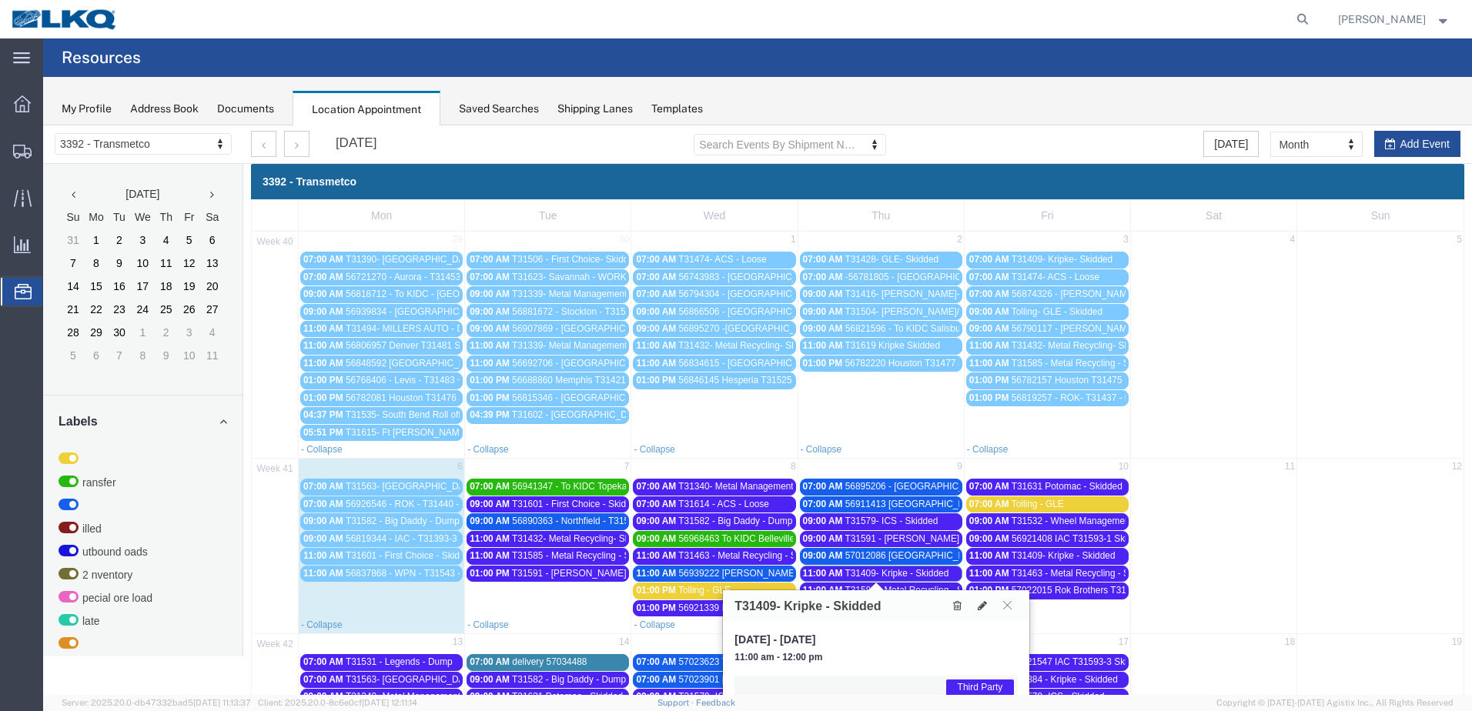
click at [1095, 552] on span "T31409- Kripke - Skidded" at bounding box center [1063, 555] width 104 height 11
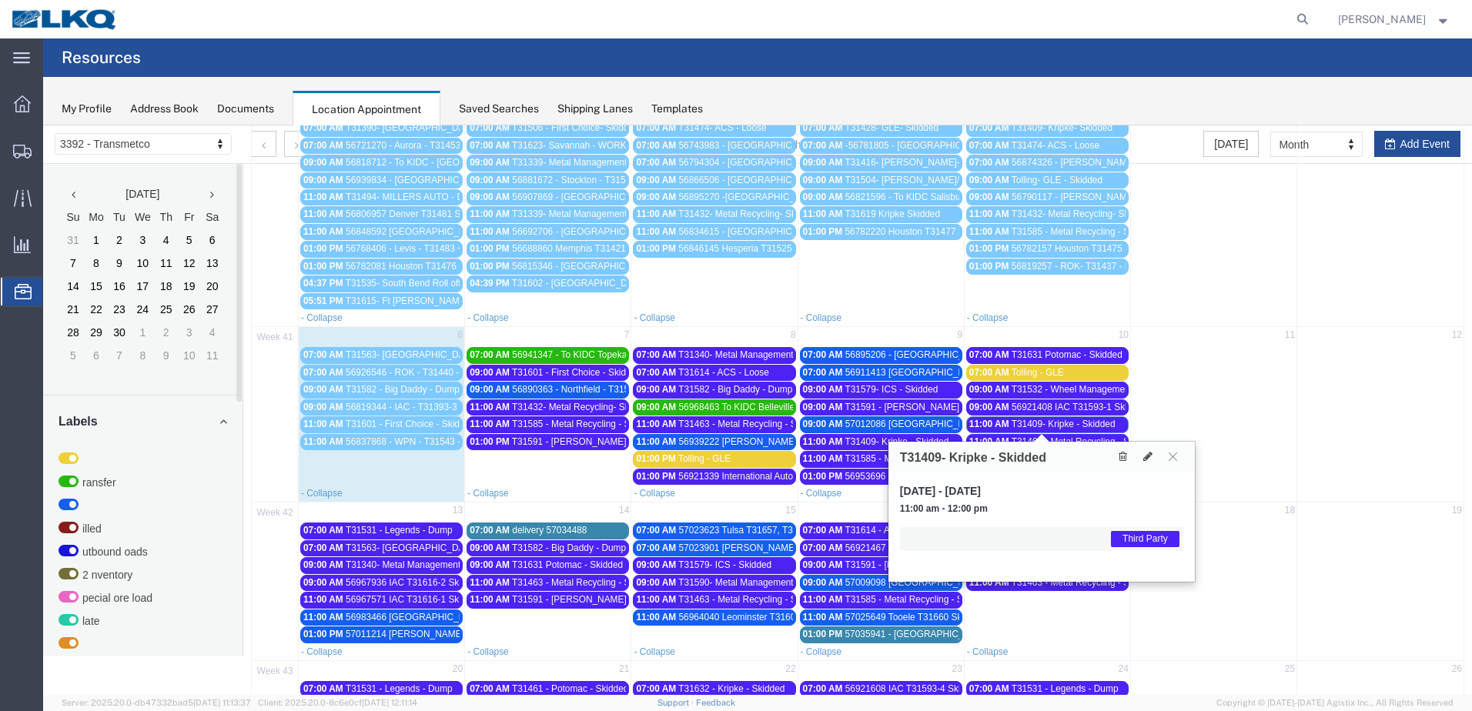
scroll to position [154, 0]
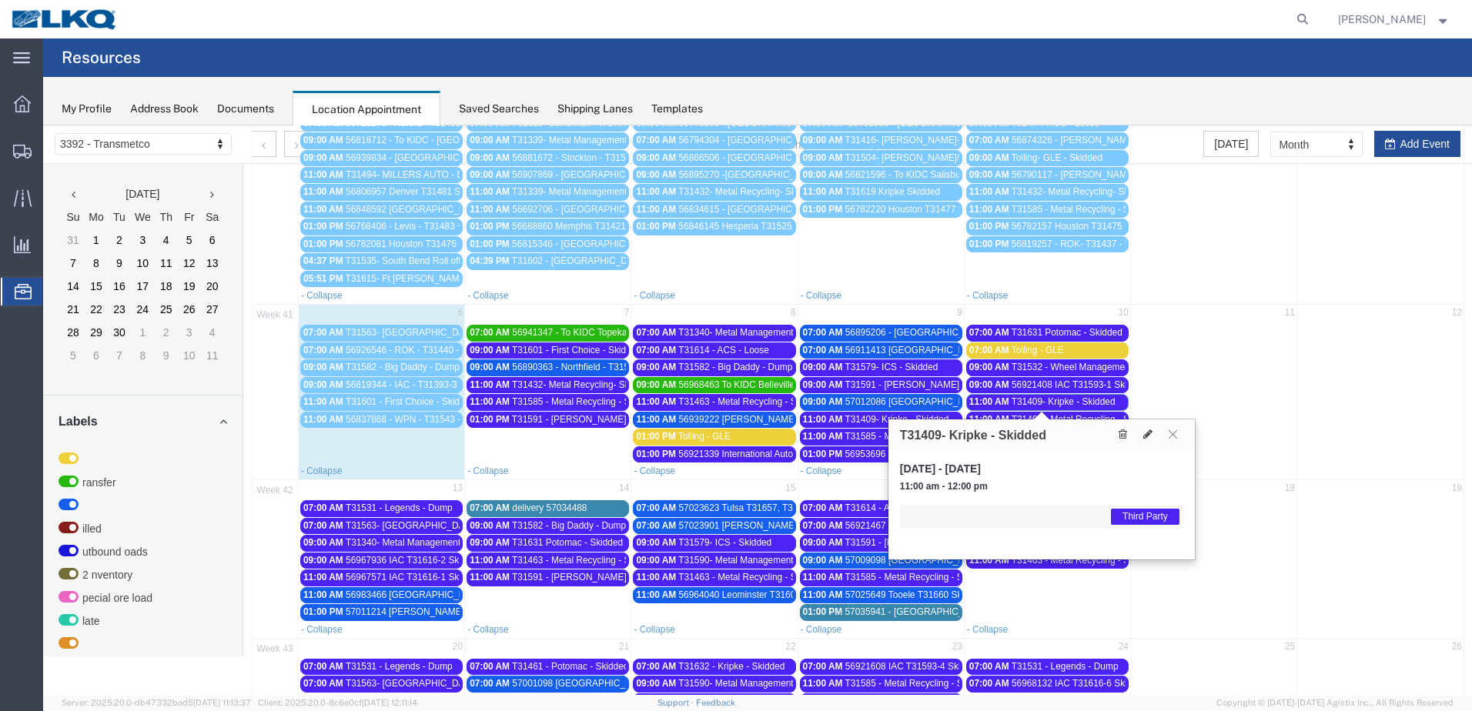
click at [1172, 436] on icon at bounding box center [1172, 434] width 8 height 9
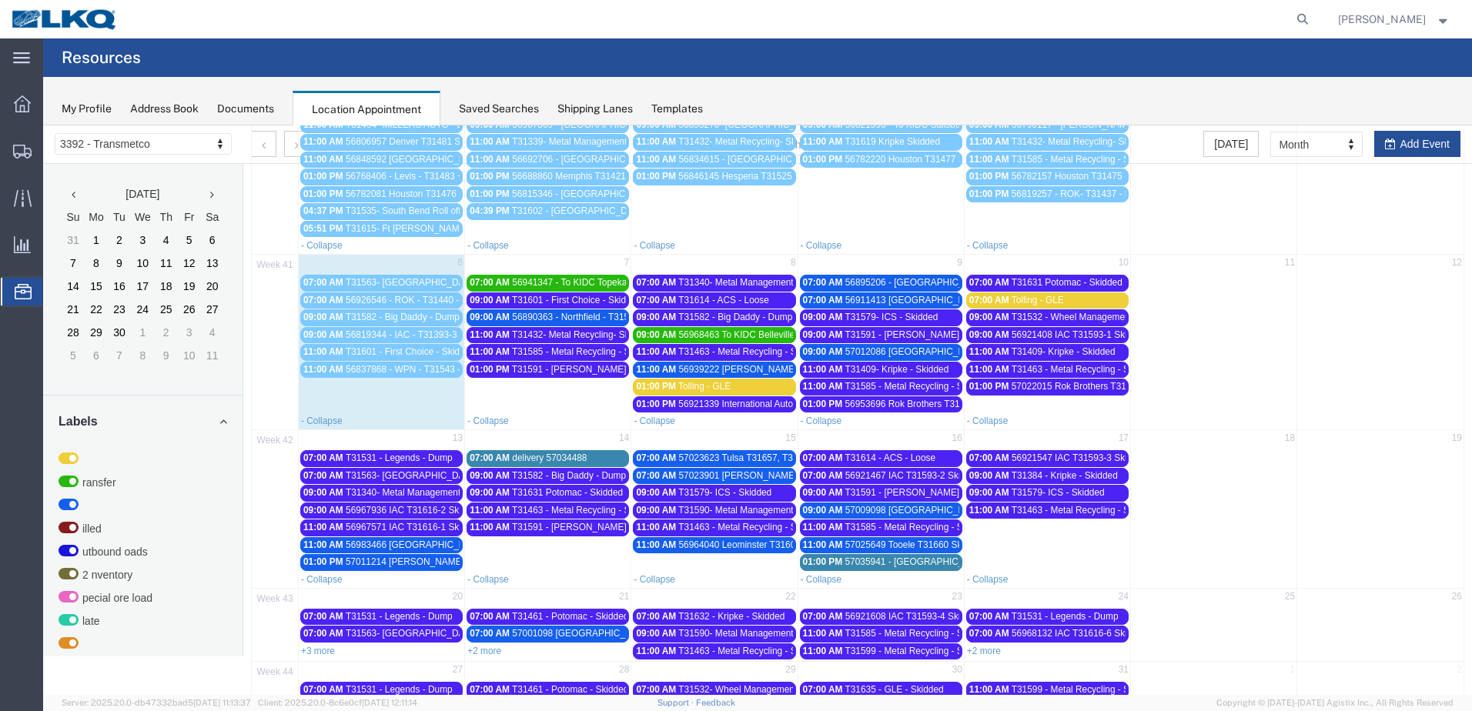
scroll to position [231, 0]
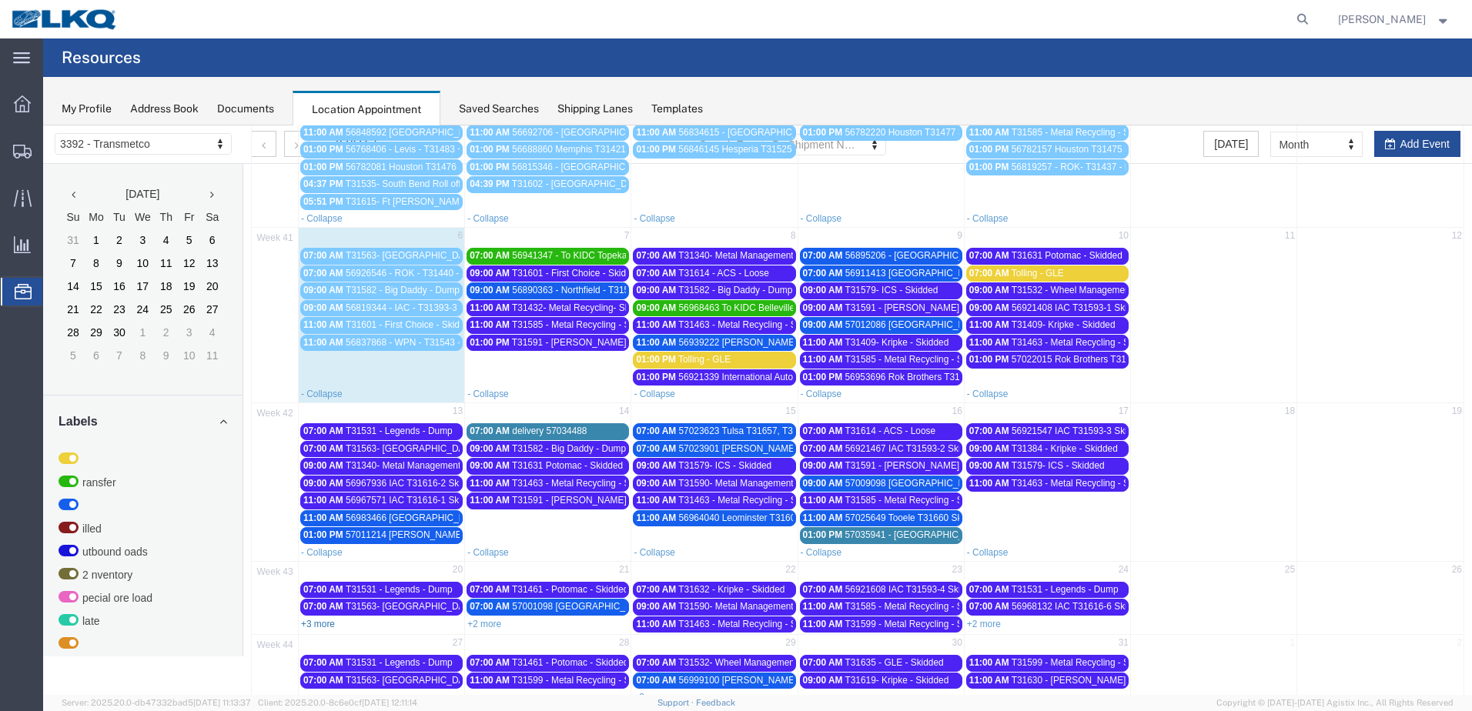
click at [322, 626] on link "+3 more" at bounding box center [318, 624] width 34 height 11
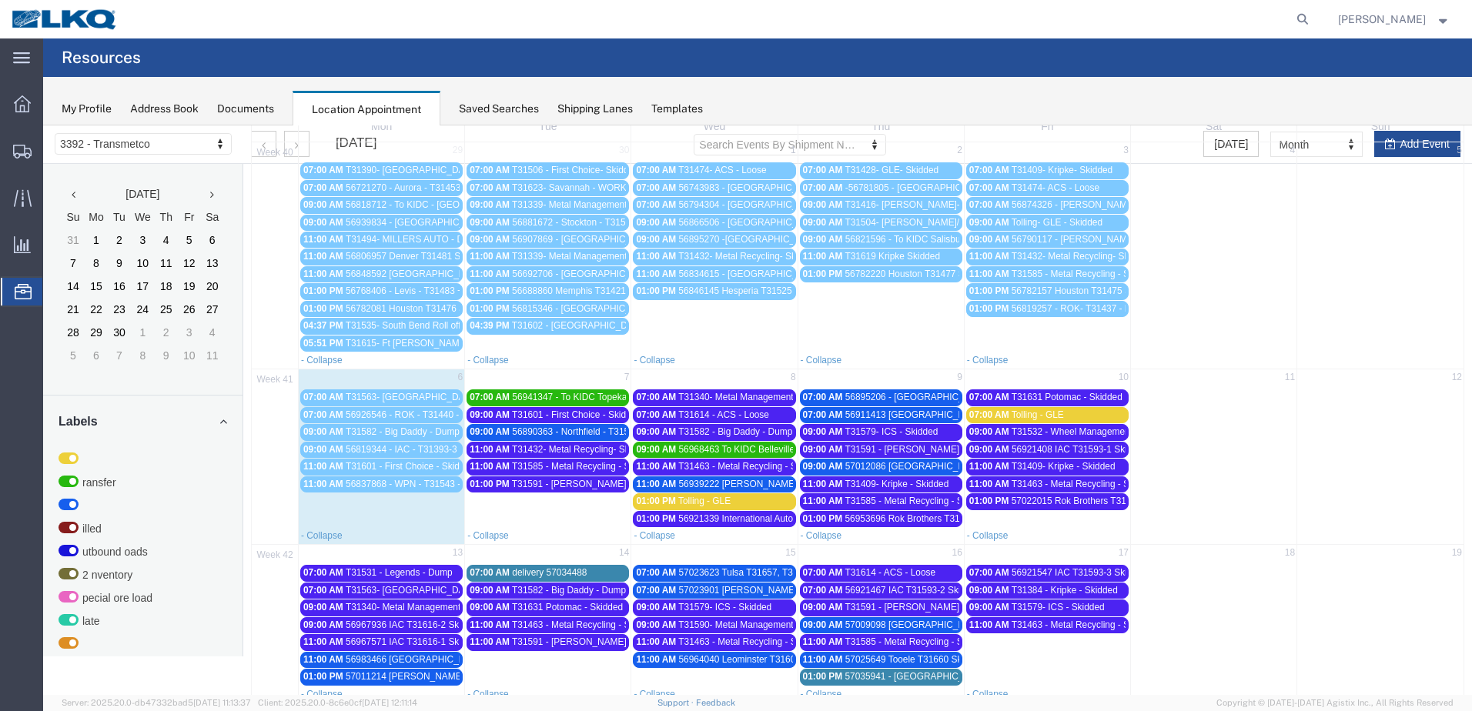
scroll to position [62, 0]
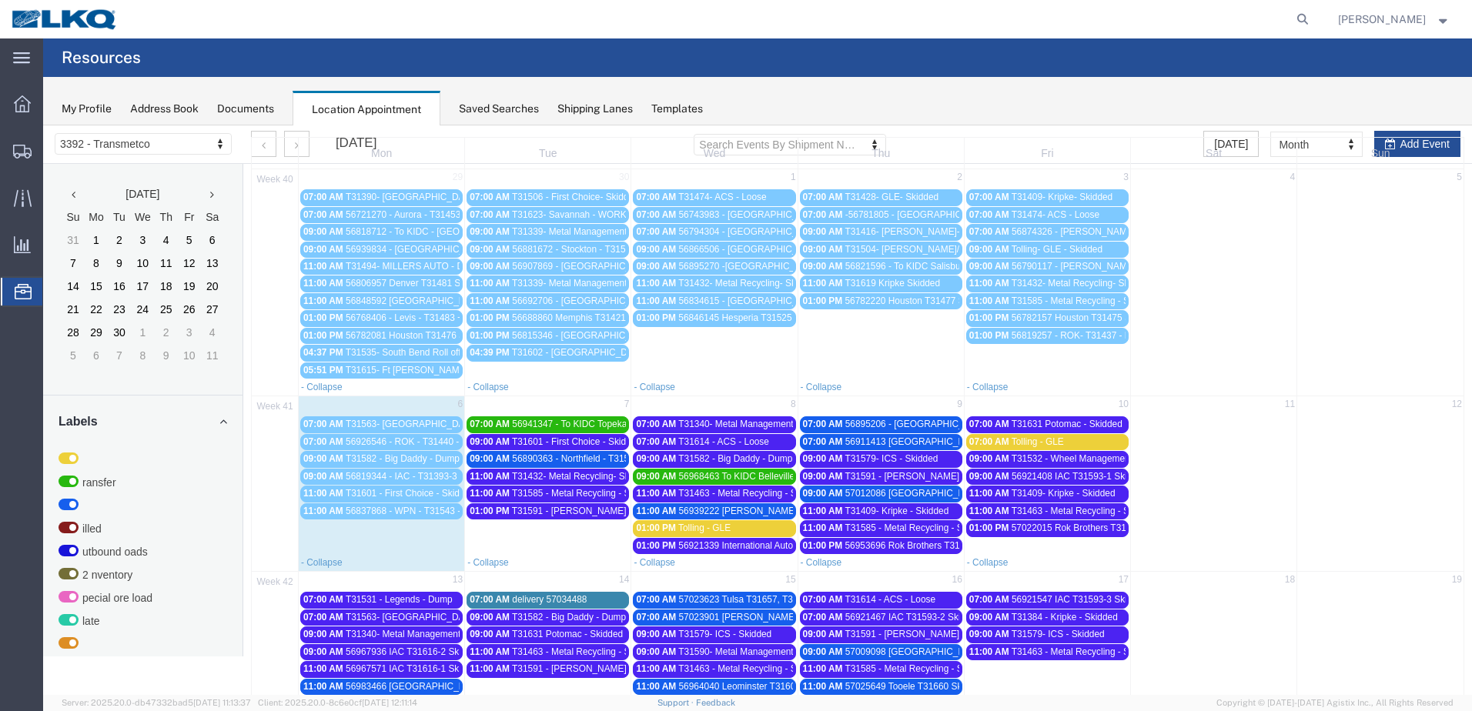
drag, startPoint x: 908, startPoint y: 511, endPoint x: 1163, endPoint y: 550, distance: 258.4
click at [1164, 551] on td at bounding box center [1214, 484] width 166 height 139
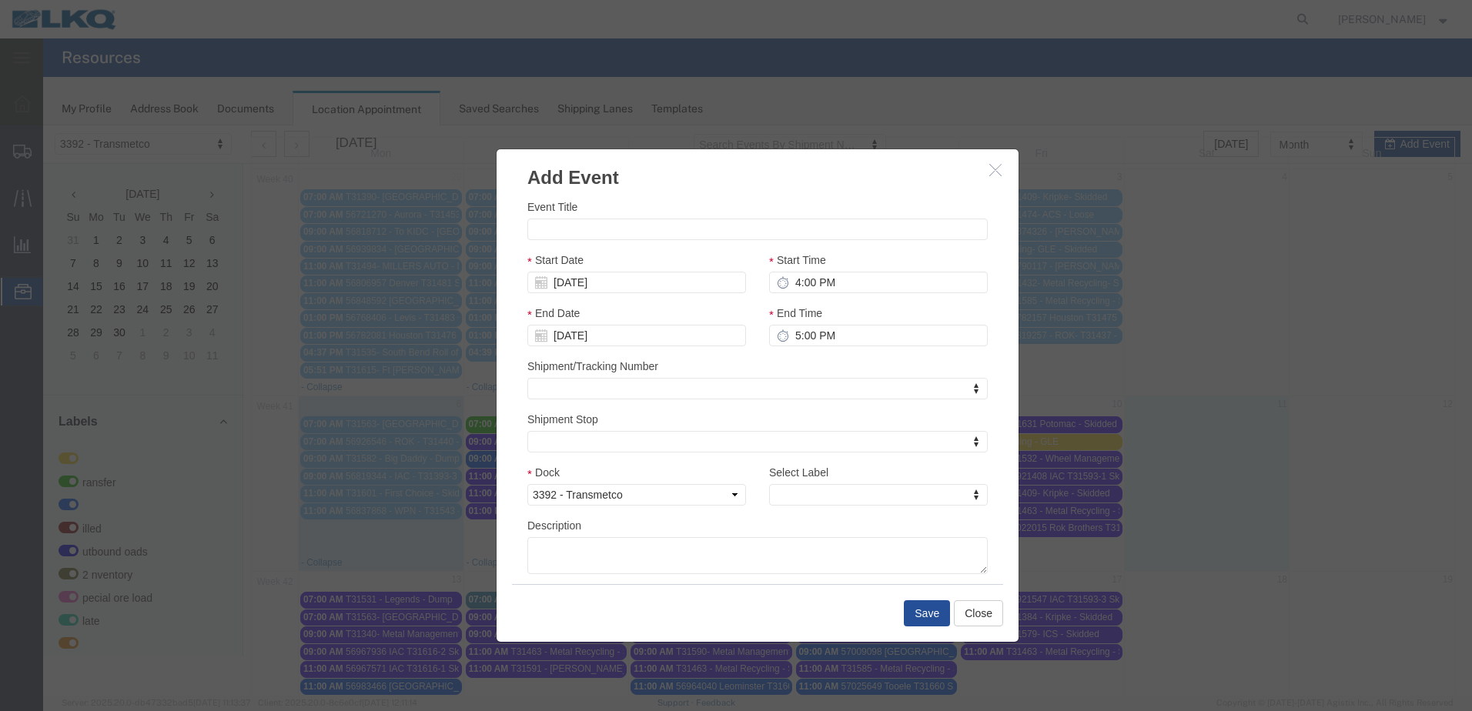
click at [994, 169] on icon "button" at bounding box center [995, 169] width 12 height 13
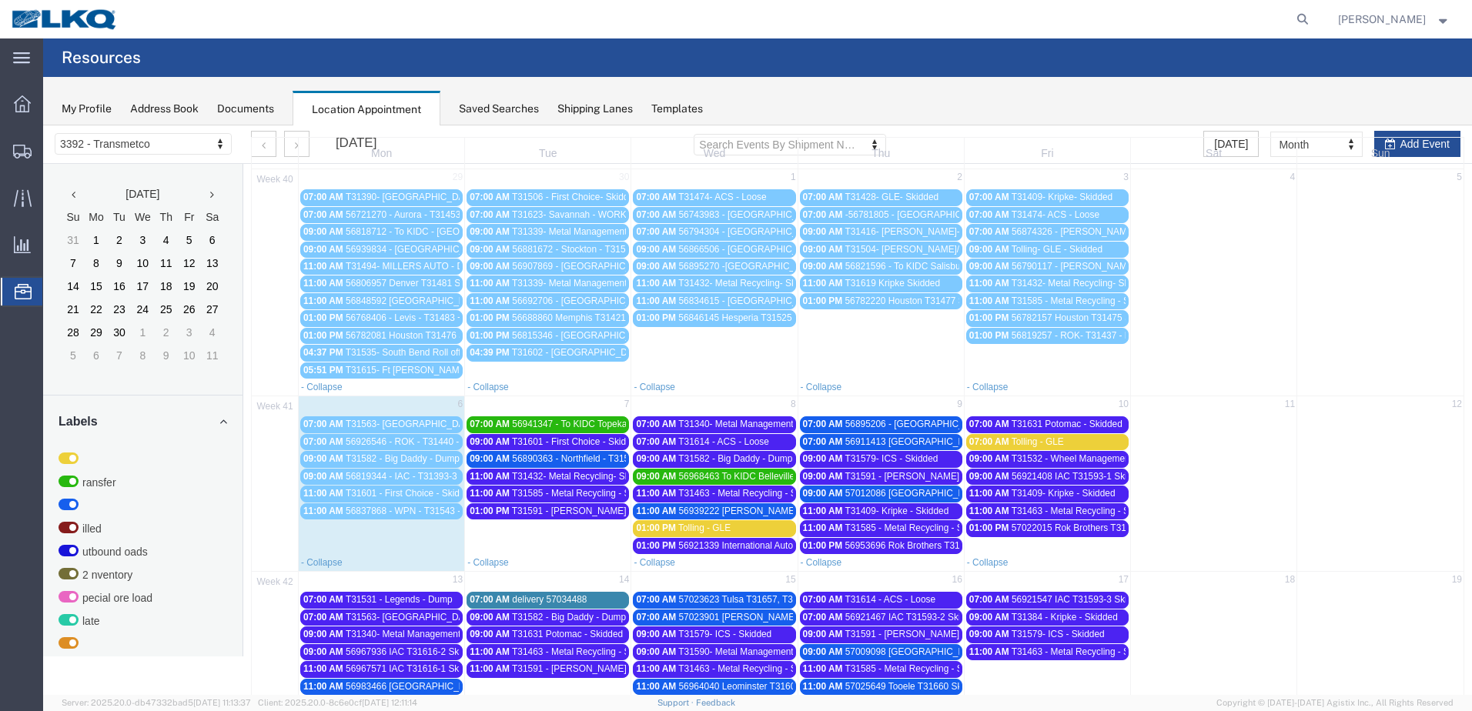
scroll to position [216, 0]
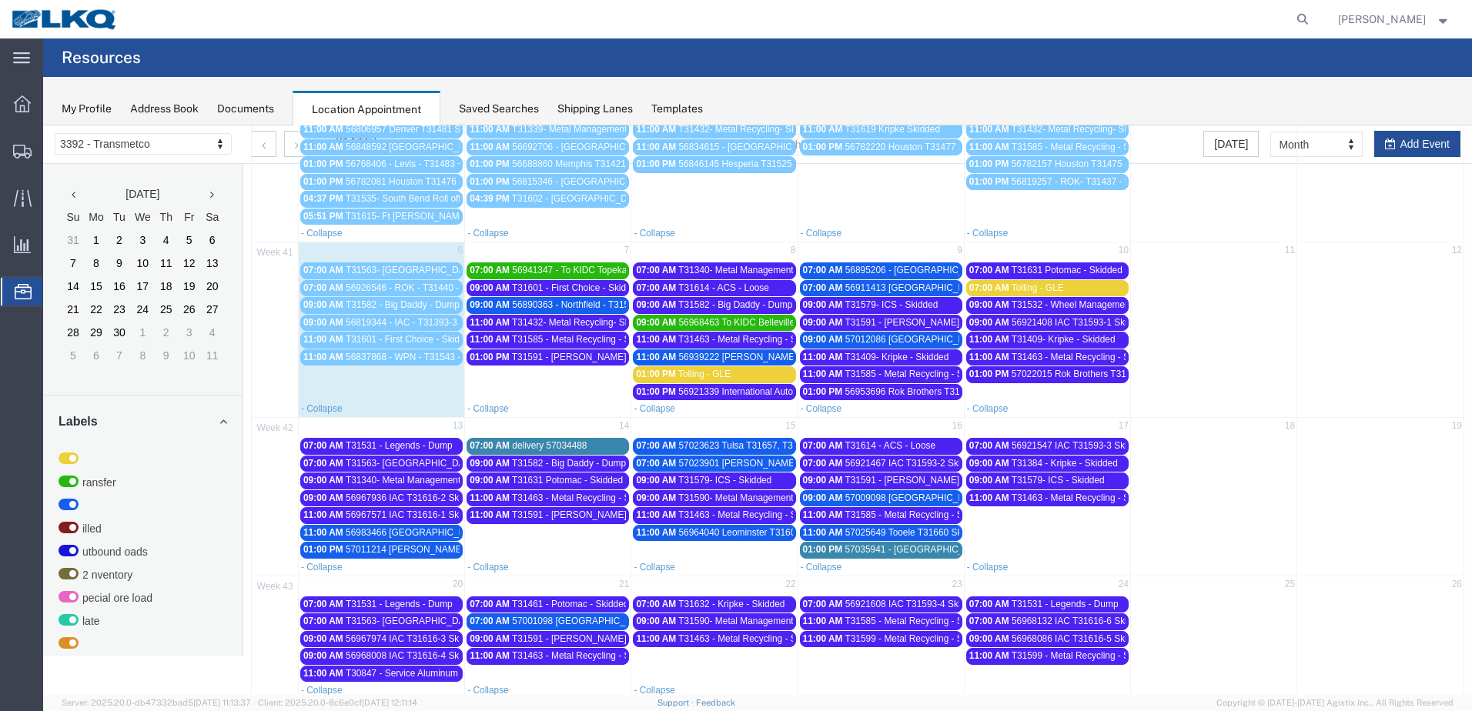
click at [531, 269] on span "56941347 - To KIDC Topeka - T31610 - Palletized" at bounding box center [613, 270] width 202 height 11
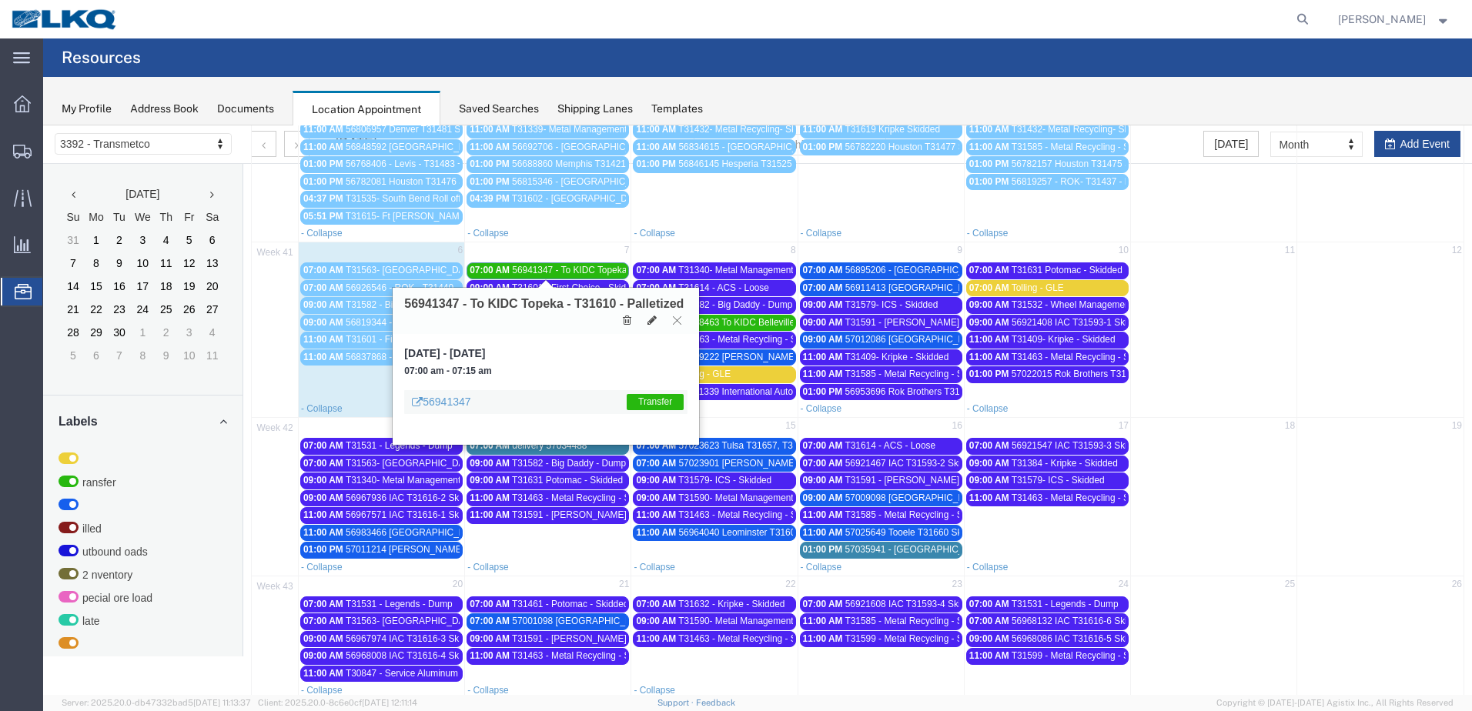
click at [680, 321] on icon at bounding box center [677, 320] width 8 height 9
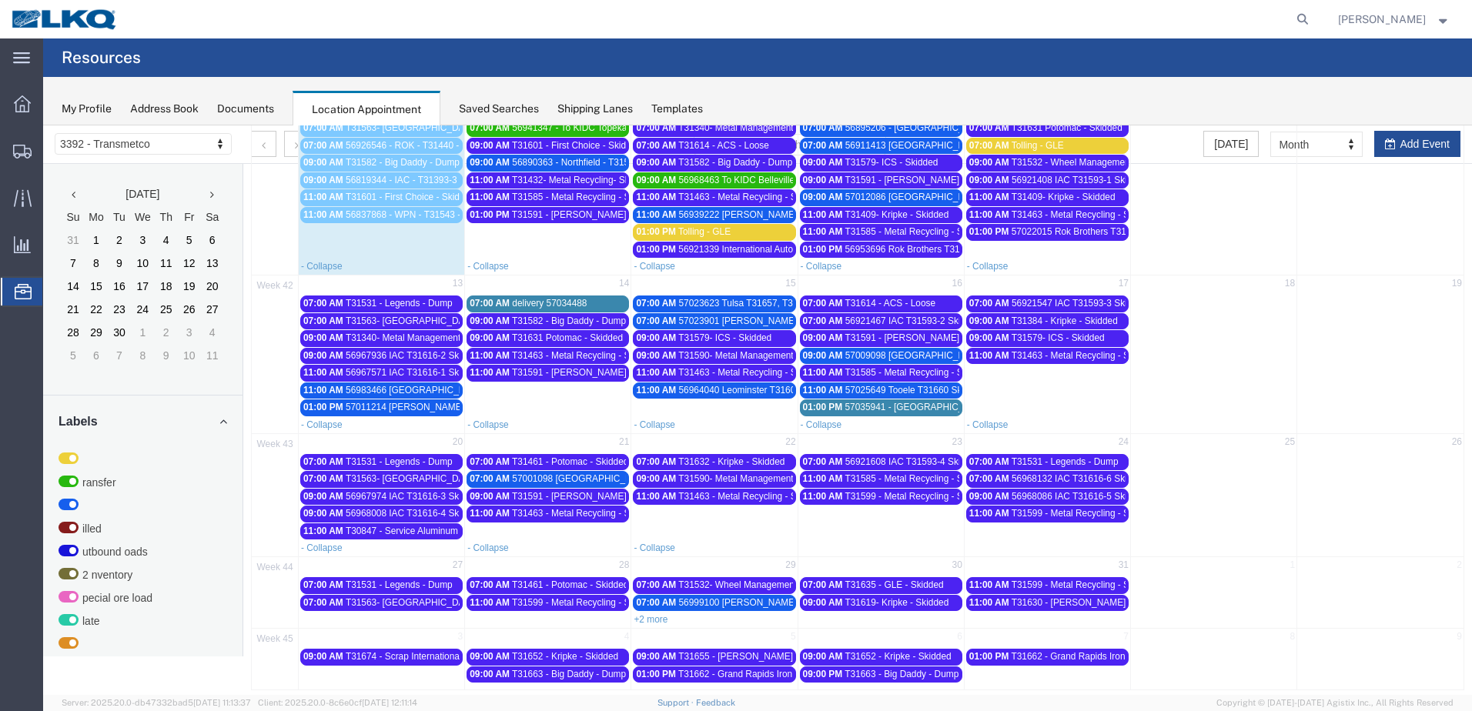
scroll to position [370, 0]
